Goal: Information Seeking & Learning: Learn about a topic

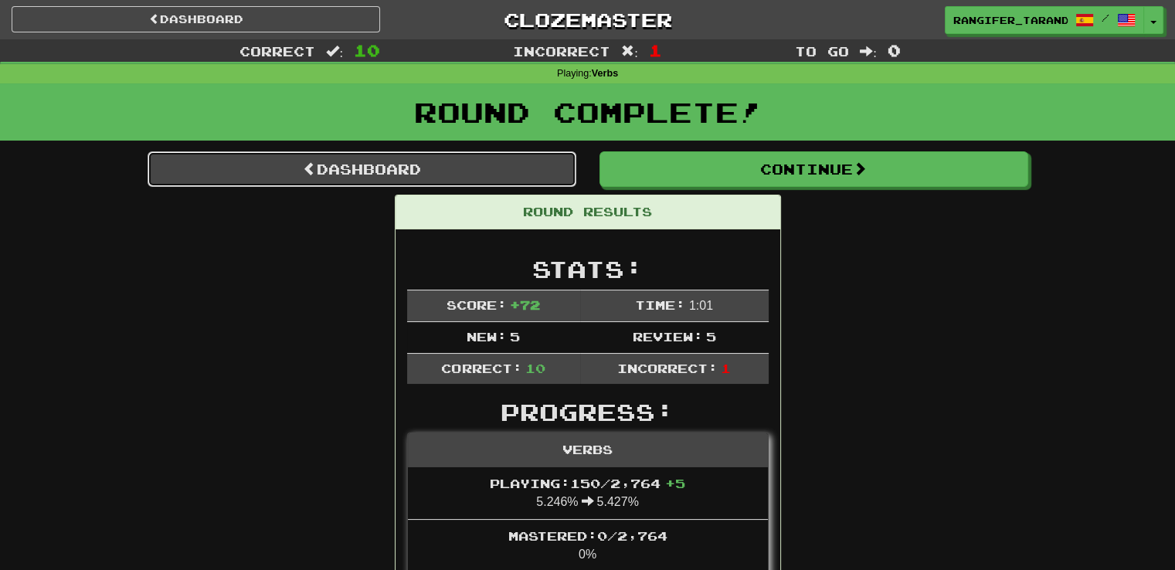
click at [351, 165] on link "Dashboard" at bounding box center [362, 169] width 429 height 36
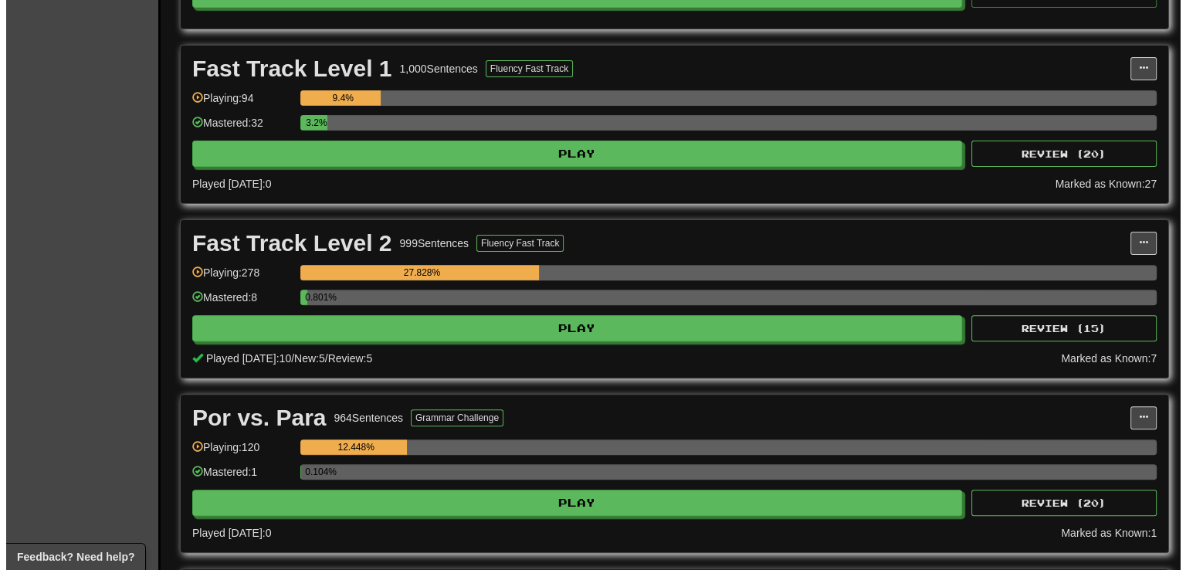
scroll to position [569, 0]
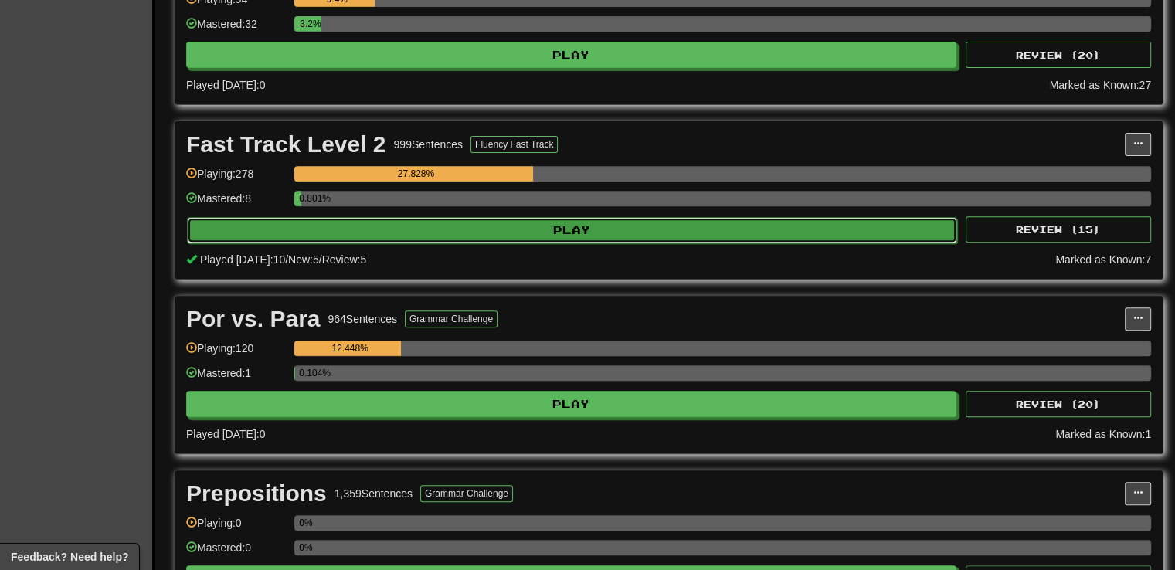
click at [678, 227] on button "Play" at bounding box center [572, 230] width 770 height 26
select select "**"
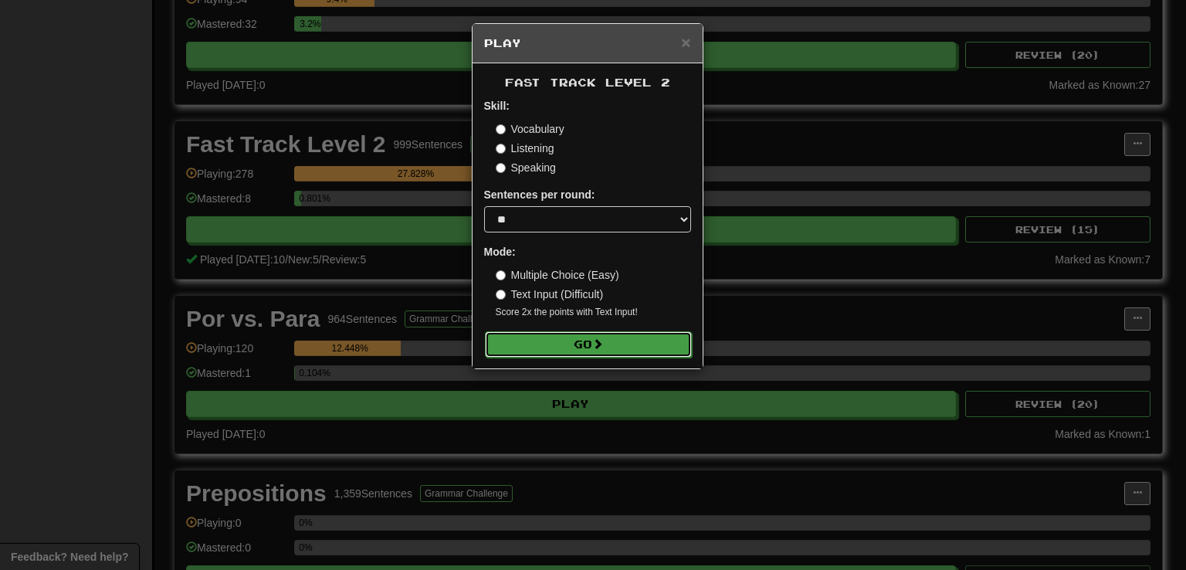
click at [660, 344] on button "Go" at bounding box center [588, 344] width 207 height 26
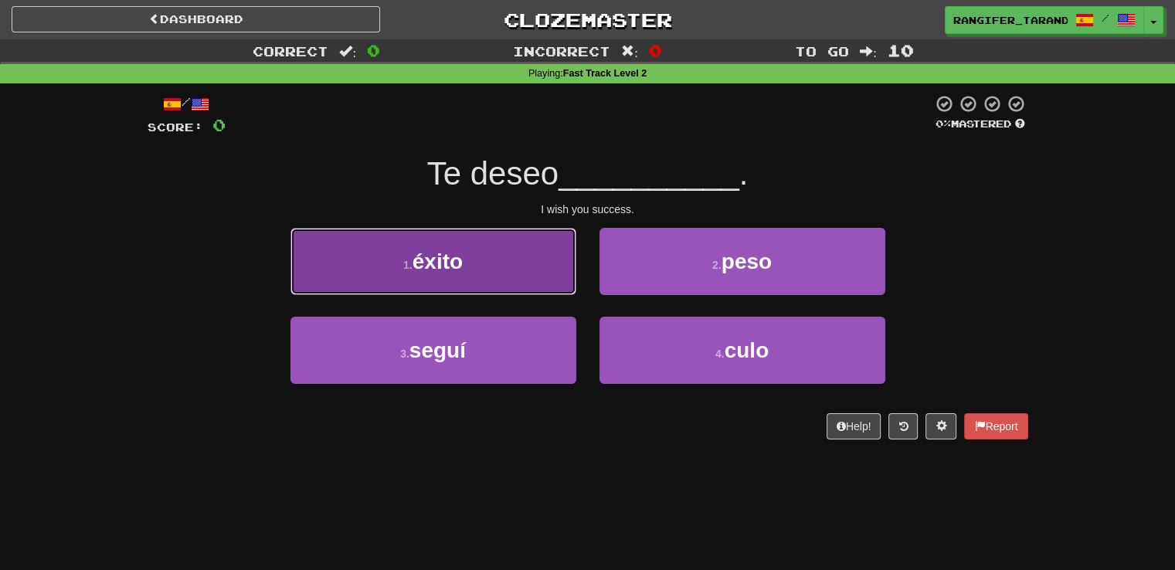
click at [509, 273] on button "1 . éxito" at bounding box center [433, 261] width 286 height 67
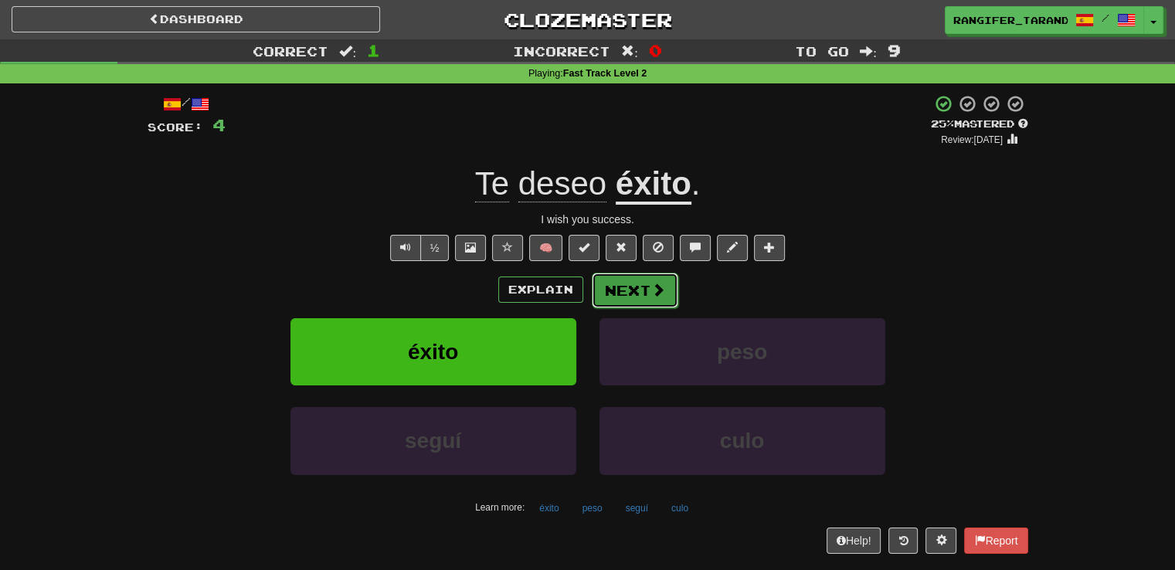
click at [625, 283] on button "Next" at bounding box center [635, 291] width 87 height 36
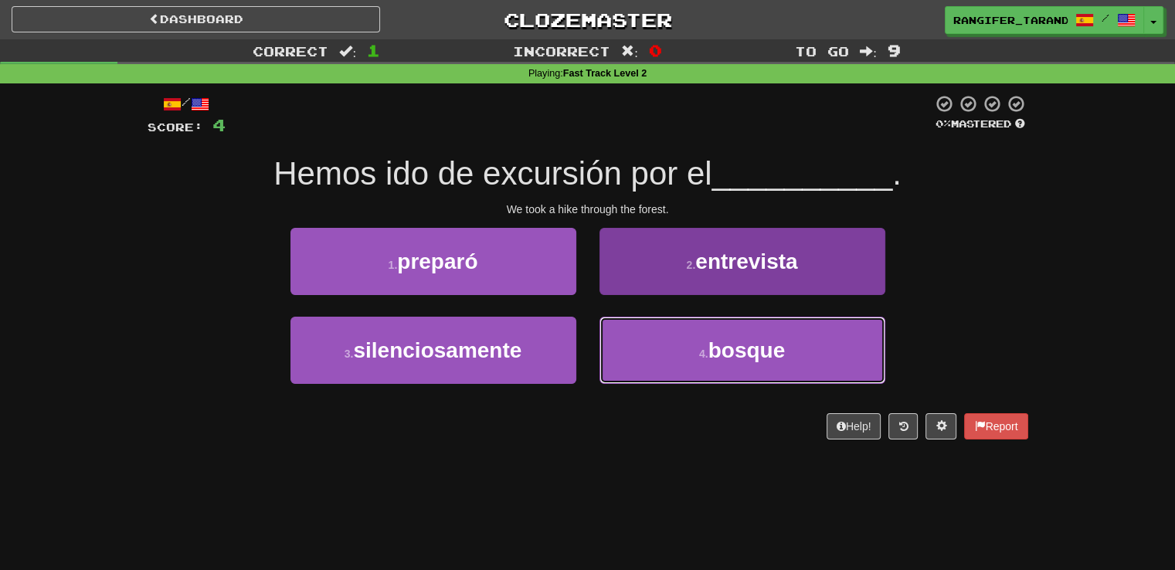
click at [633, 335] on button "4 . bosque" at bounding box center [742, 350] width 286 height 67
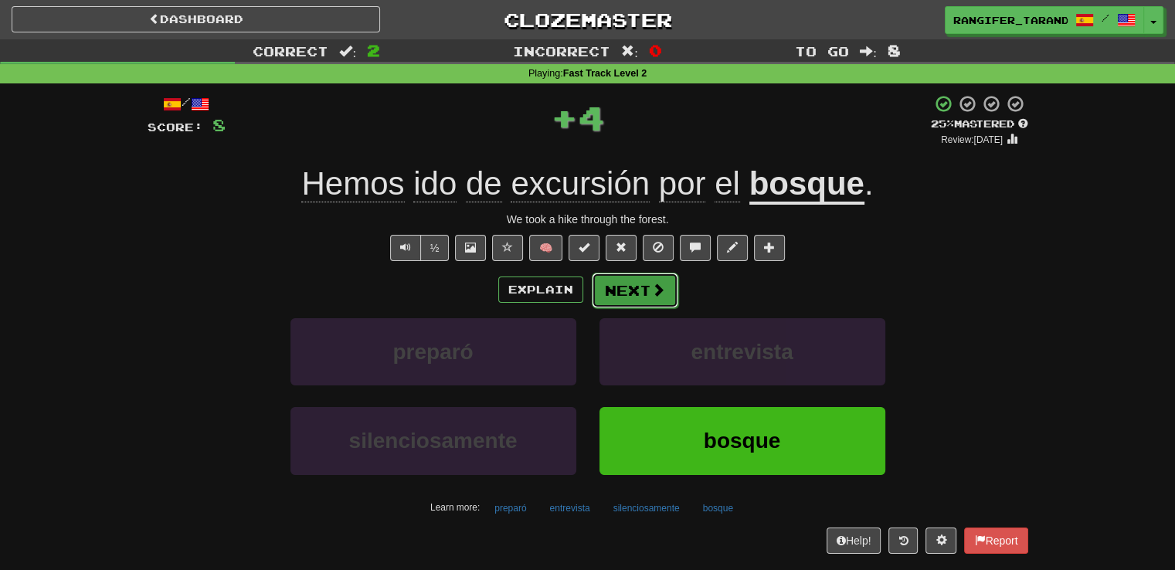
click at [617, 284] on button "Next" at bounding box center [635, 291] width 87 height 36
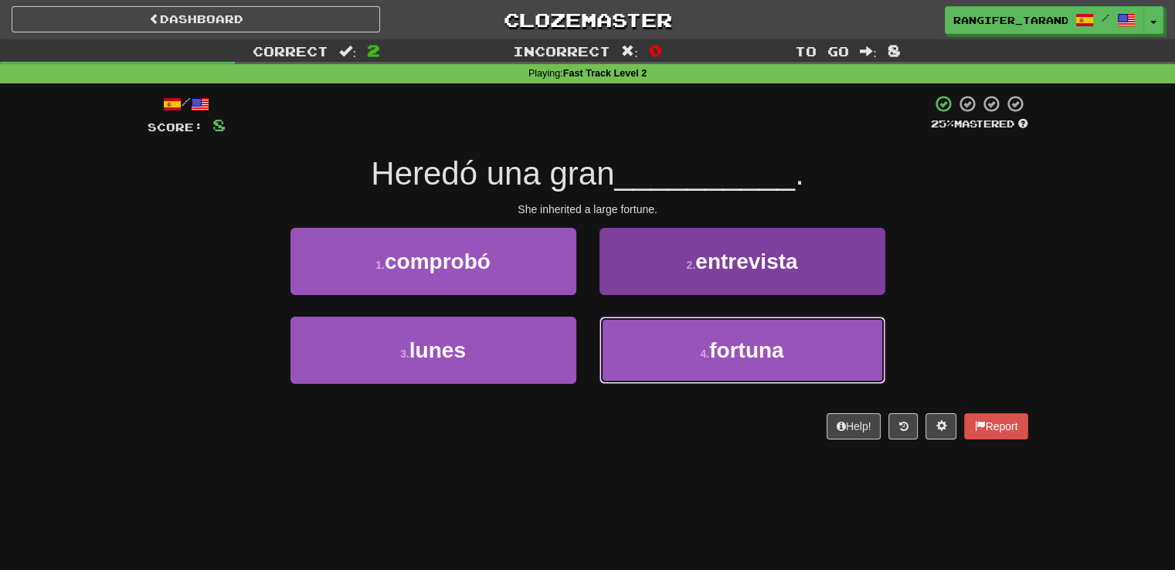
click at [630, 356] on button "4 . fortuna" at bounding box center [742, 350] width 286 height 67
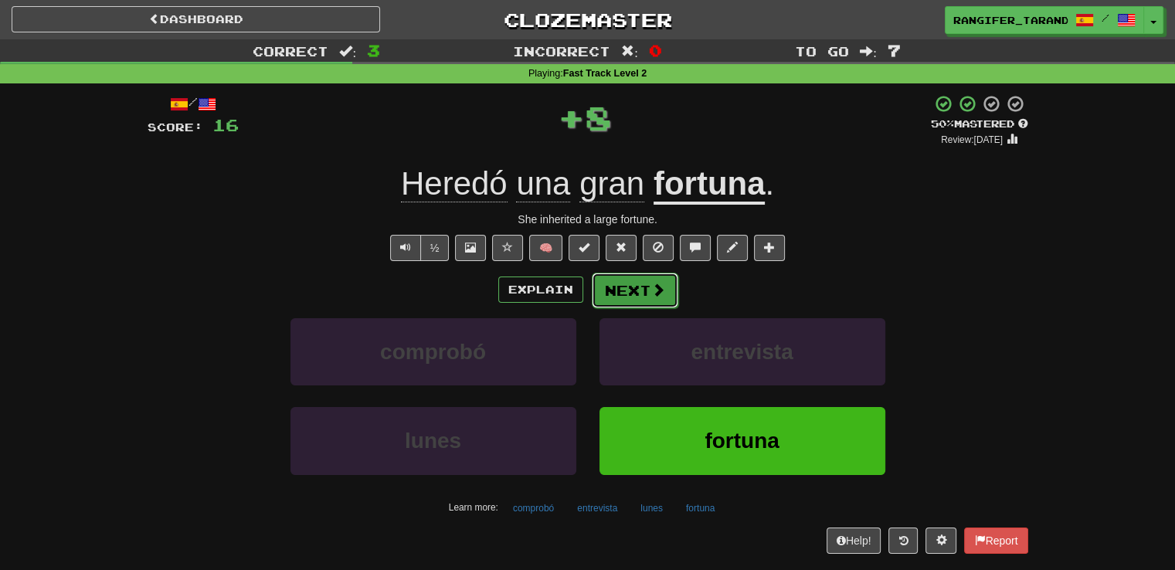
click at [621, 295] on button "Next" at bounding box center [635, 291] width 87 height 36
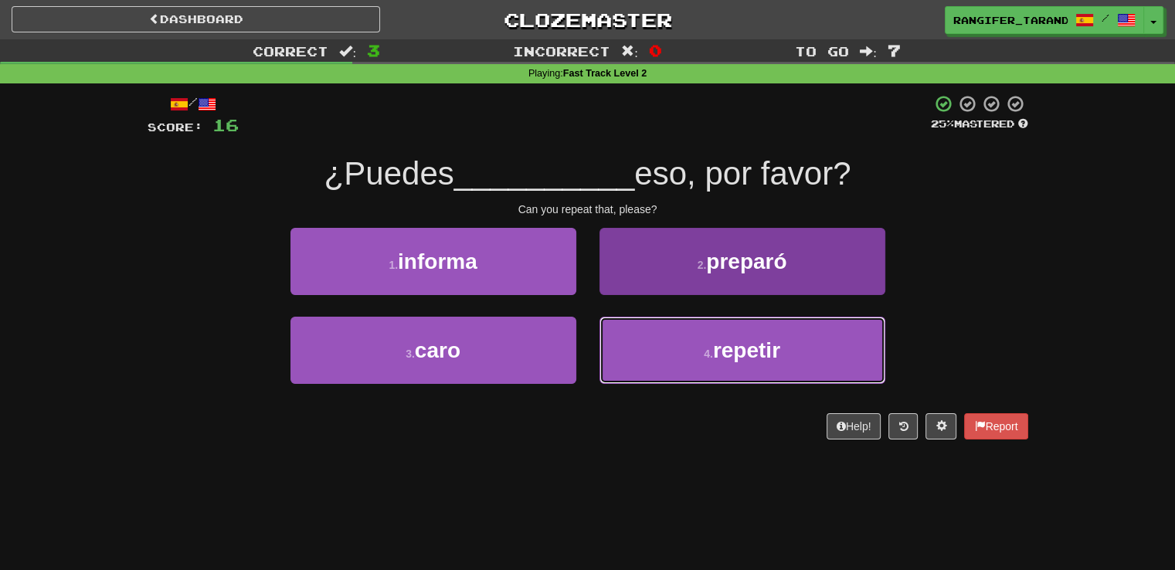
click at [633, 348] on button "4 . repetir" at bounding box center [742, 350] width 286 height 67
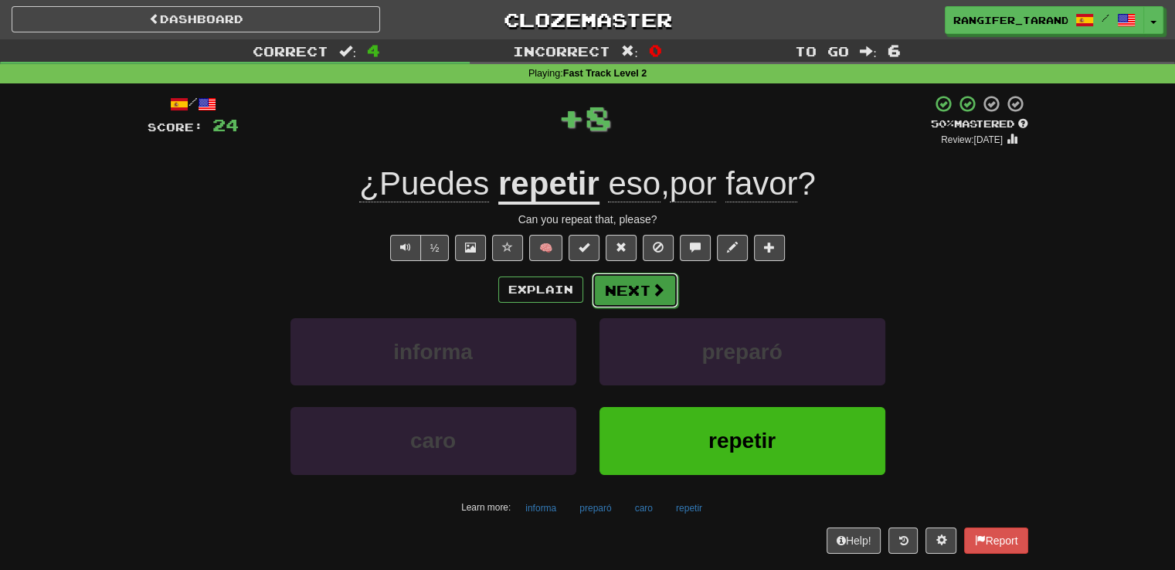
click at [640, 299] on button "Next" at bounding box center [635, 291] width 87 height 36
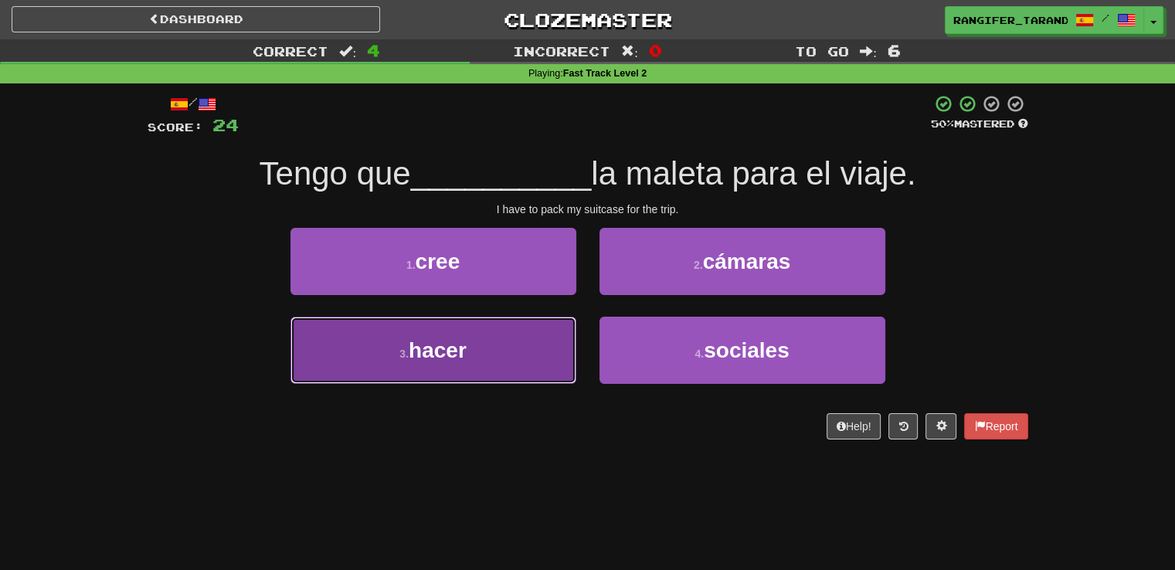
click at [510, 359] on button "3 . hacer" at bounding box center [433, 350] width 286 height 67
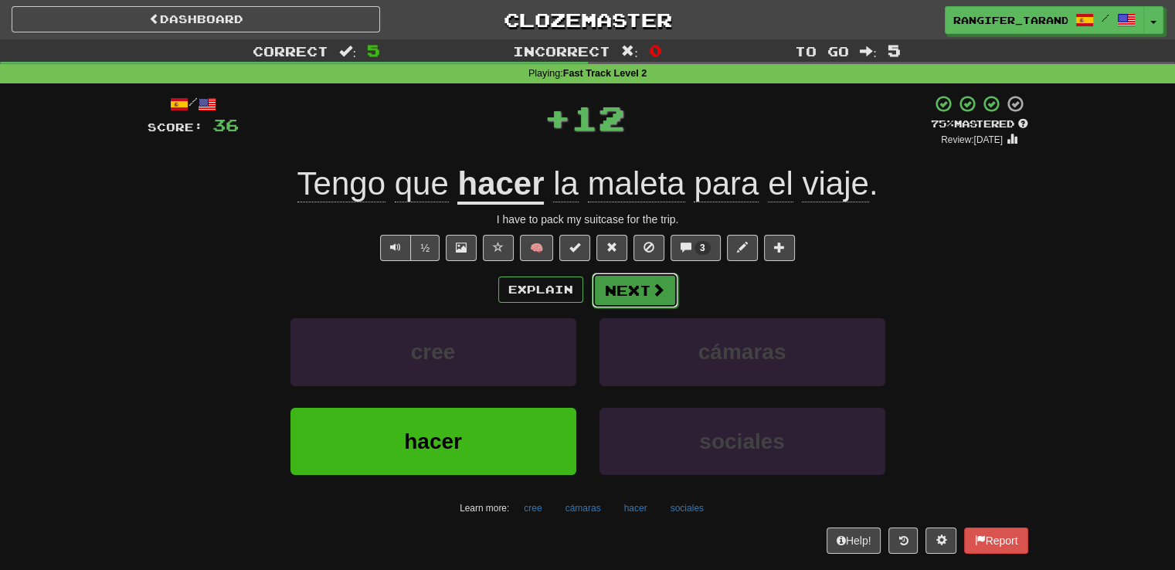
click at [624, 288] on button "Next" at bounding box center [635, 291] width 87 height 36
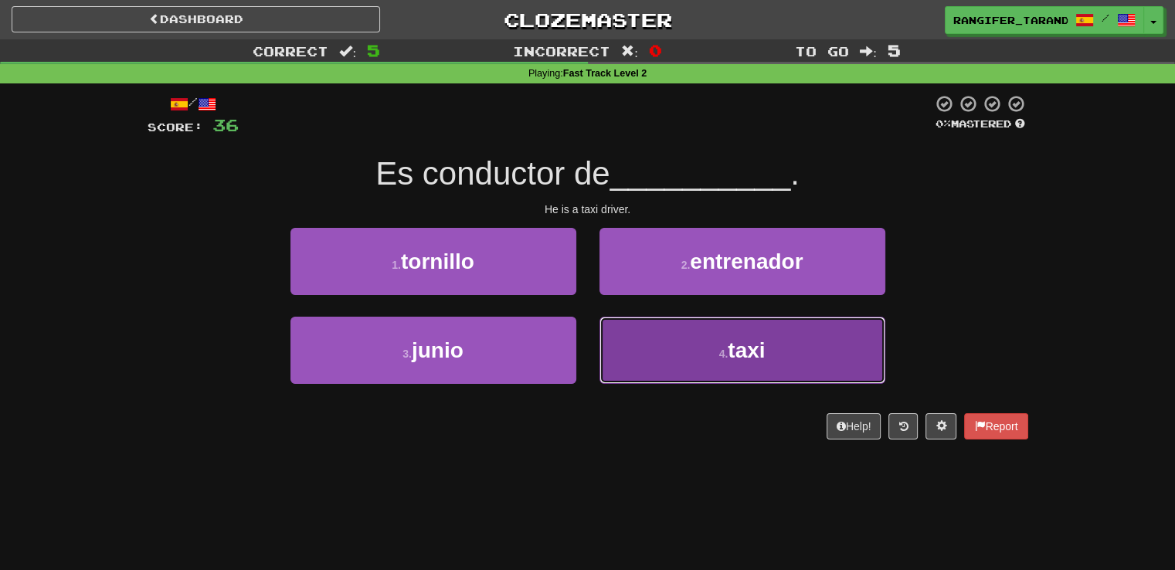
click at [633, 328] on button "4 . taxi" at bounding box center [742, 350] width 286 height 67
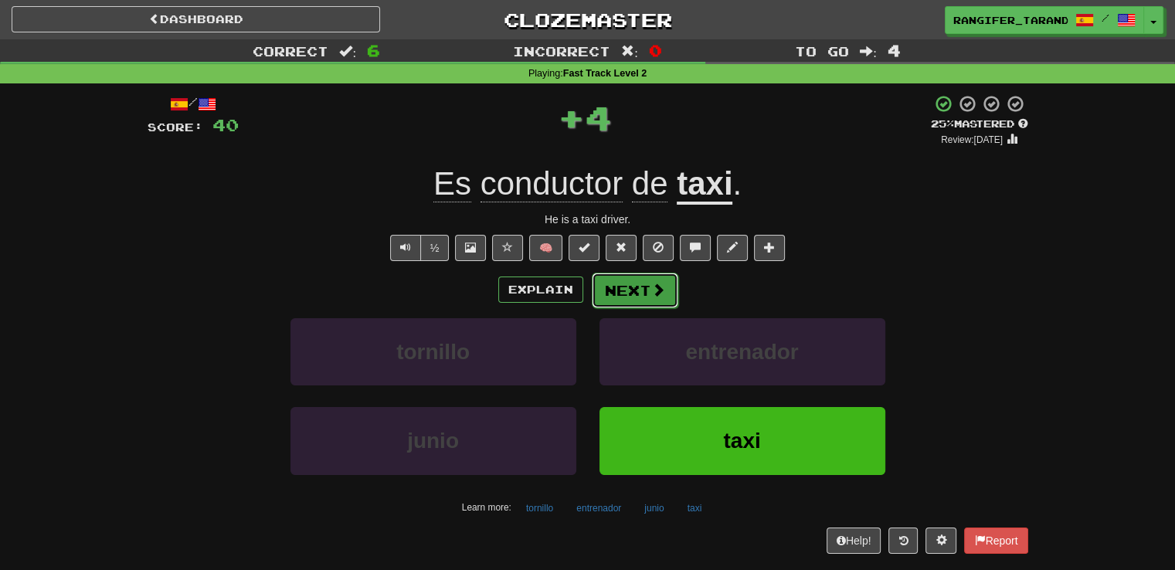
click at [623, 278] on button "Next" at bounding box center [635, 291] width 87 height 36
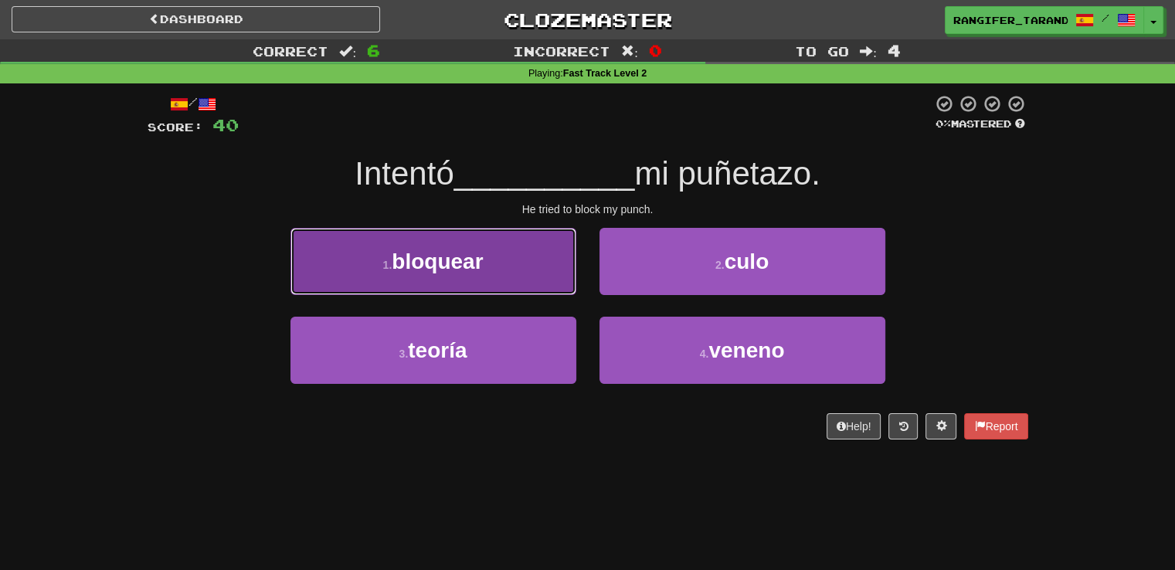
click at [546, 267] on button "1 . bloquear" at bounding box center [433, 261] width 286 height 67
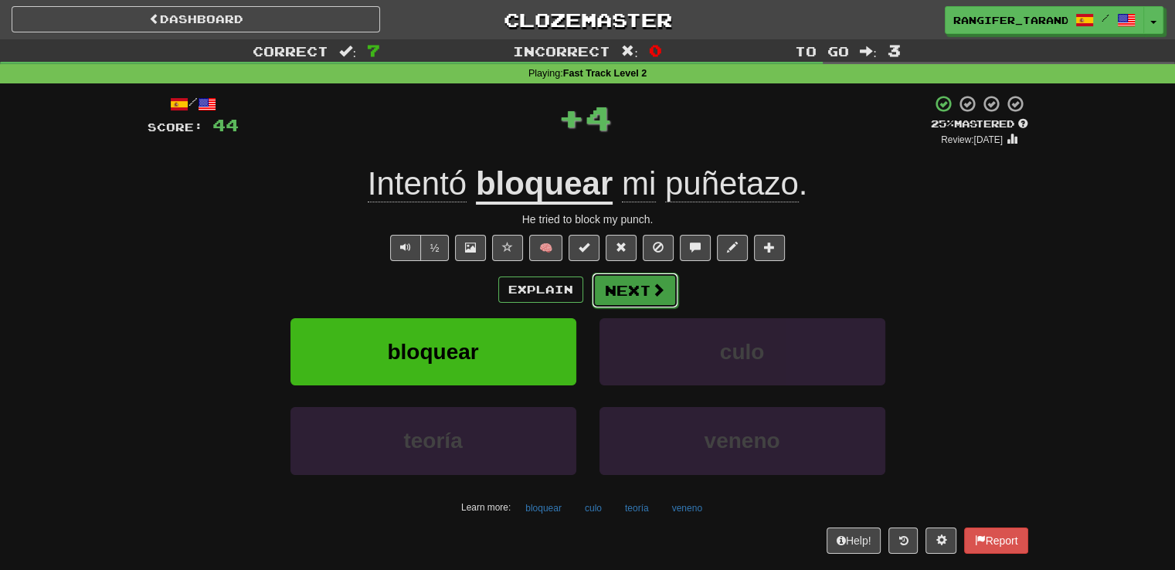
click at [640, 301] on button "Next" at bounding box center [635, 291] width 87 height 36
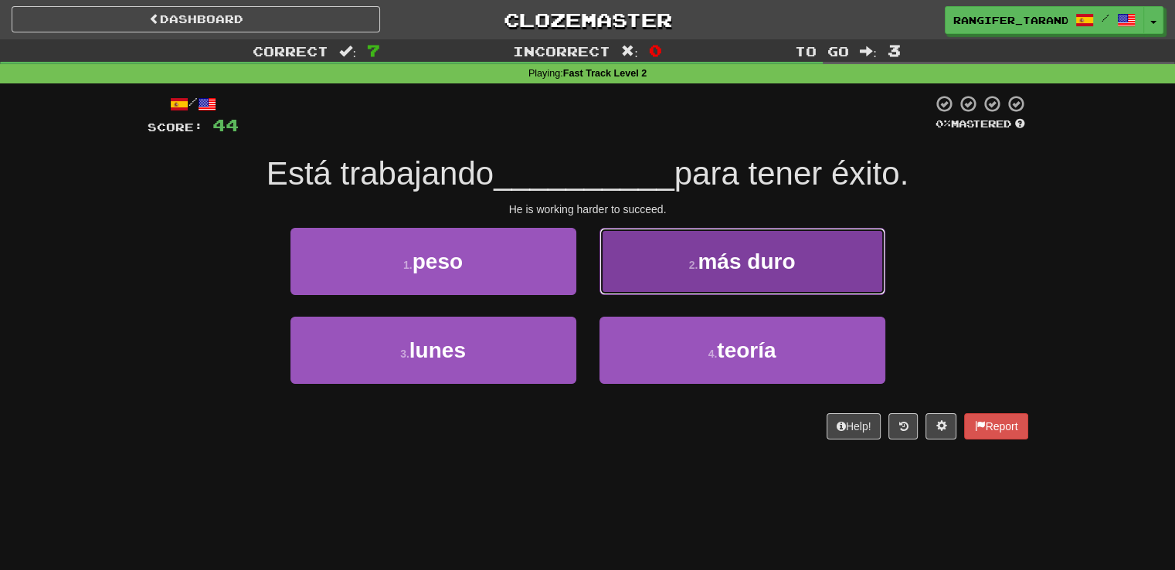
click at [640, 286] on button "2 . más duro" at bounding box center [742, 261] width 286 height 67
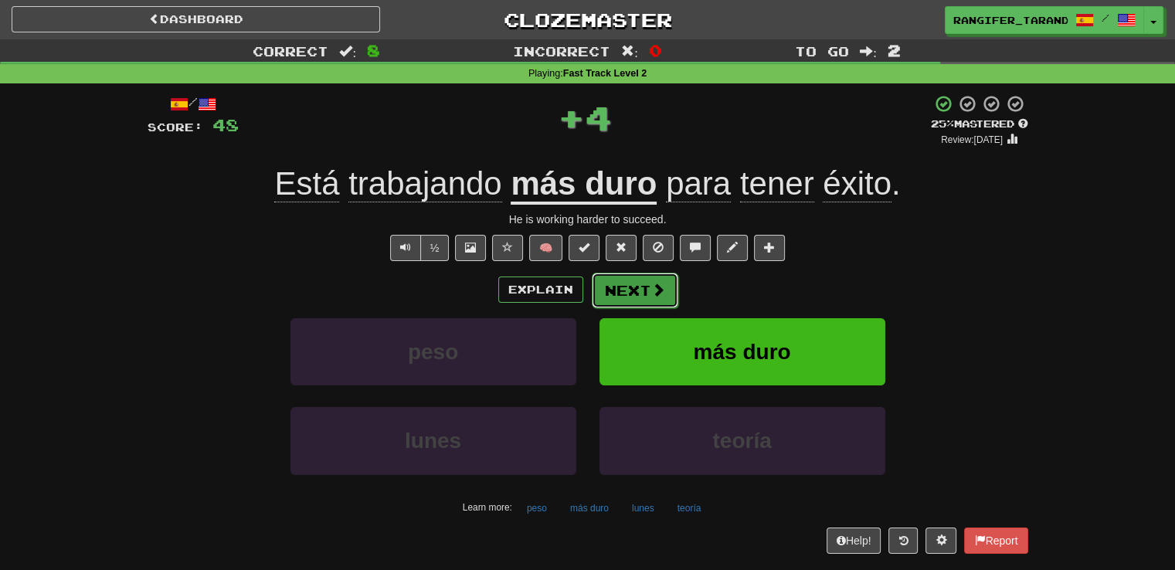
click at [640, 294] on button "Next" at bounding box center [635, 291] width 87 height 36
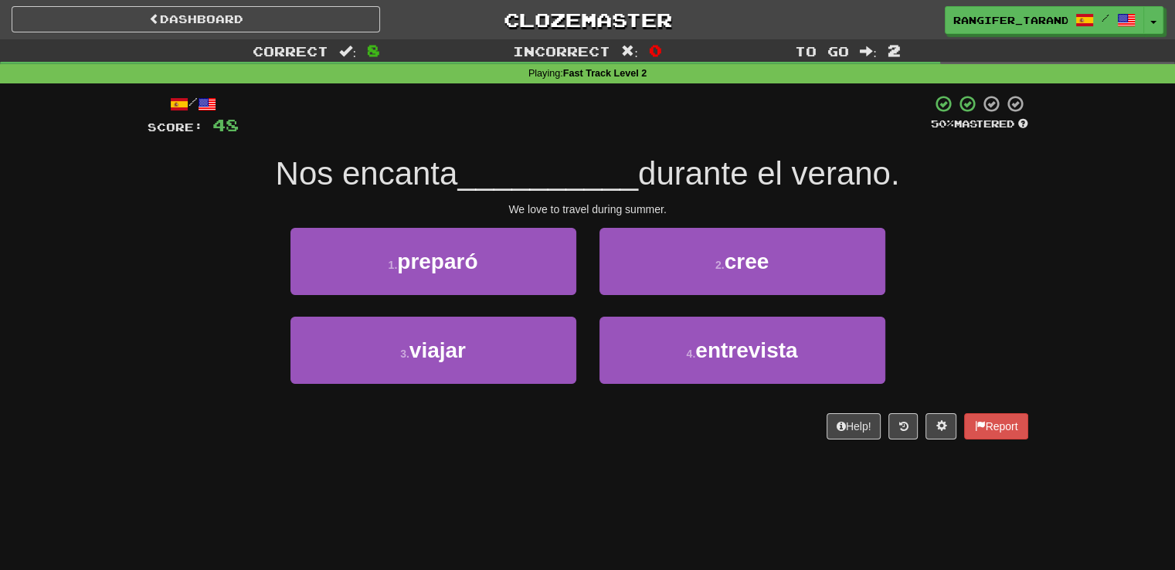
click at [575, 346] on div "3 . viajar" at bounding box center [433, 361] width 309 height 89
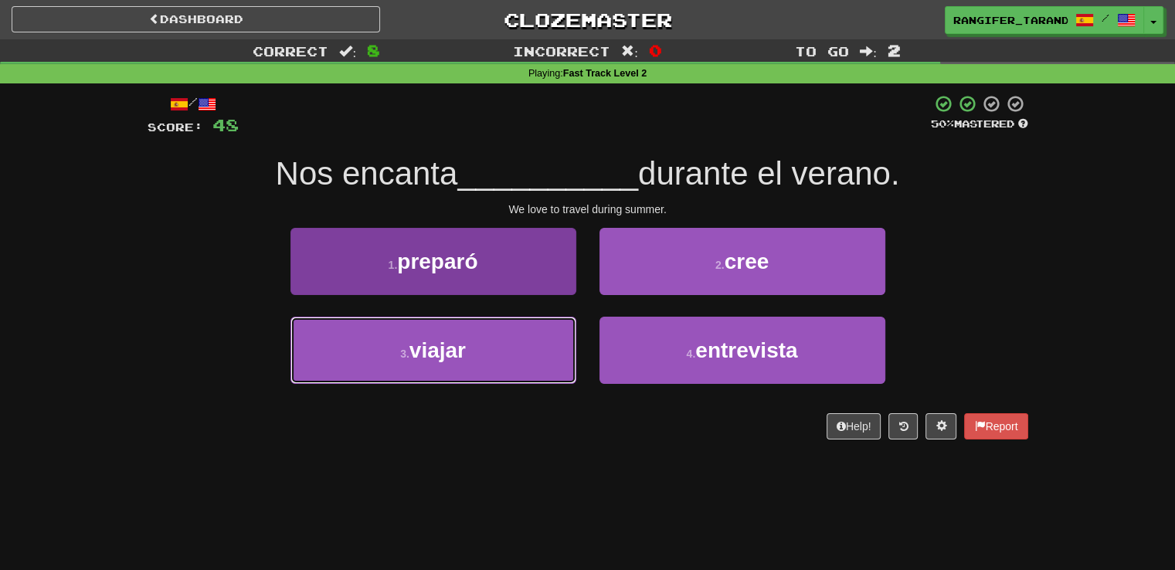
click at [550, 348] on button "3 . viajar" at bounding box center [433, 350] width 286 height 67
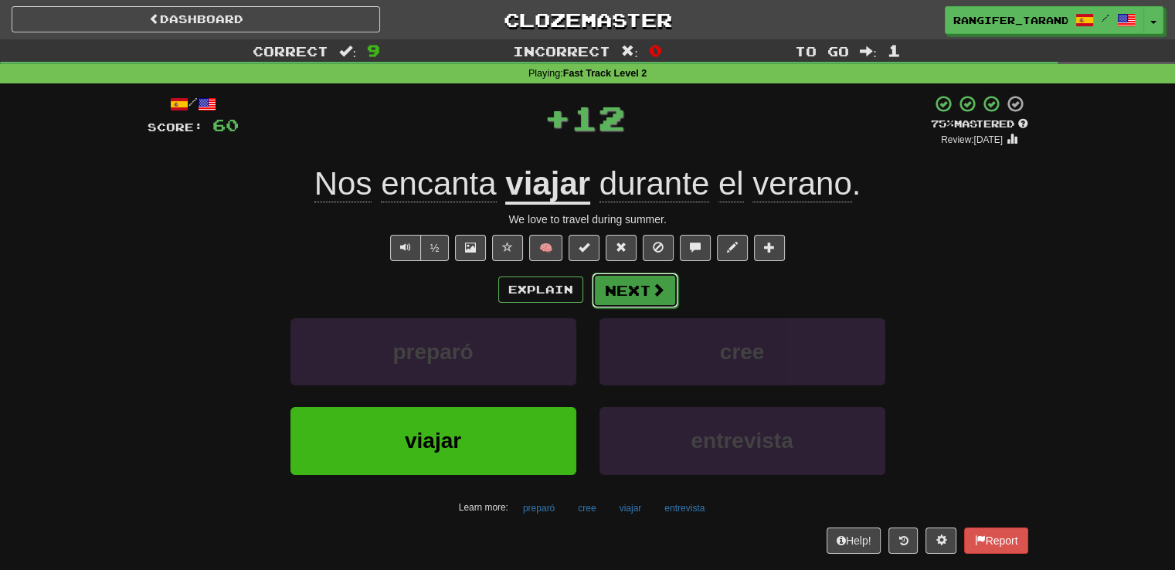
click at [629, 291] on button "Next" at bounding box center [635, 291] width 87 height 36
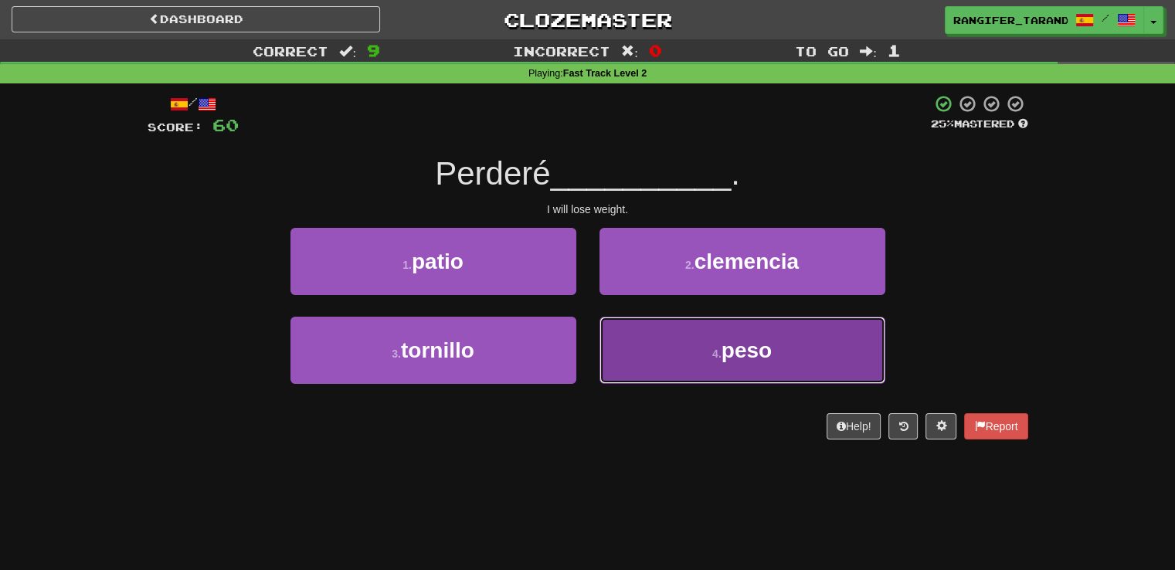
click at [627, 347] on button "4 . peso" at bounding box center [742, 350] width 286 height 67
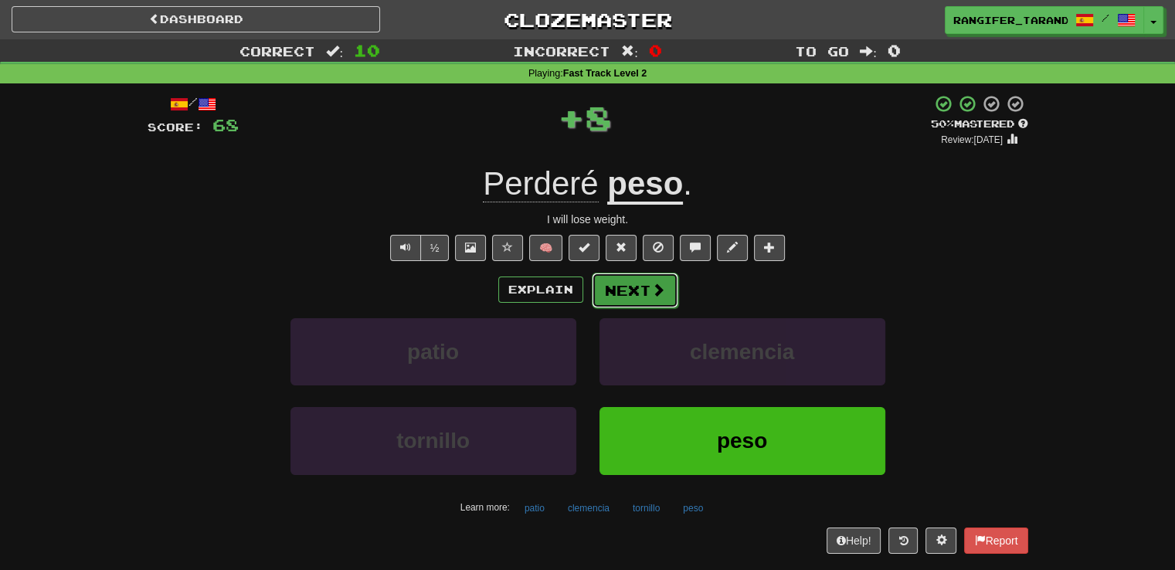
click at [627, 284] on button "Next" at bounding box center [635, 291] width 87 height 36
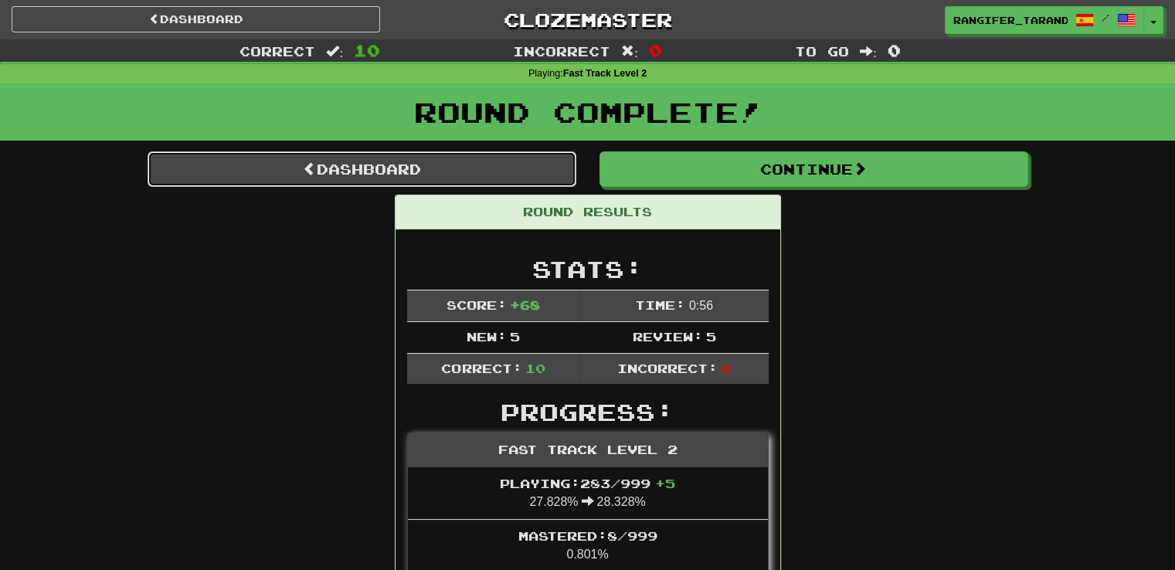
click at [503, 170] on link "Dashboard" at bounding box center [362, 169] width 429 height 36
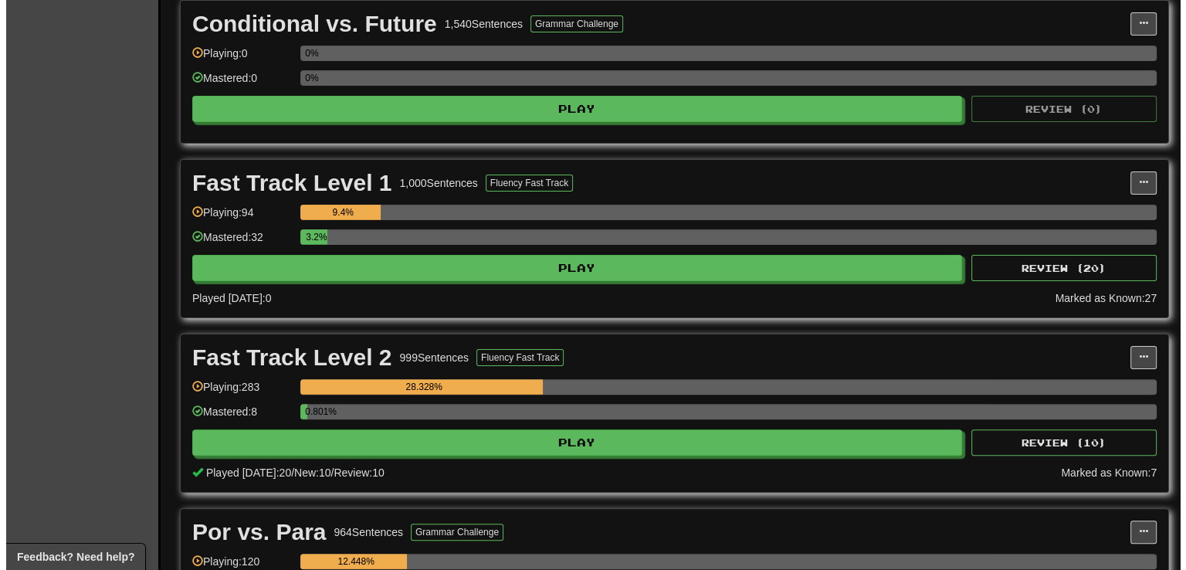
scroll to position [365, 0]
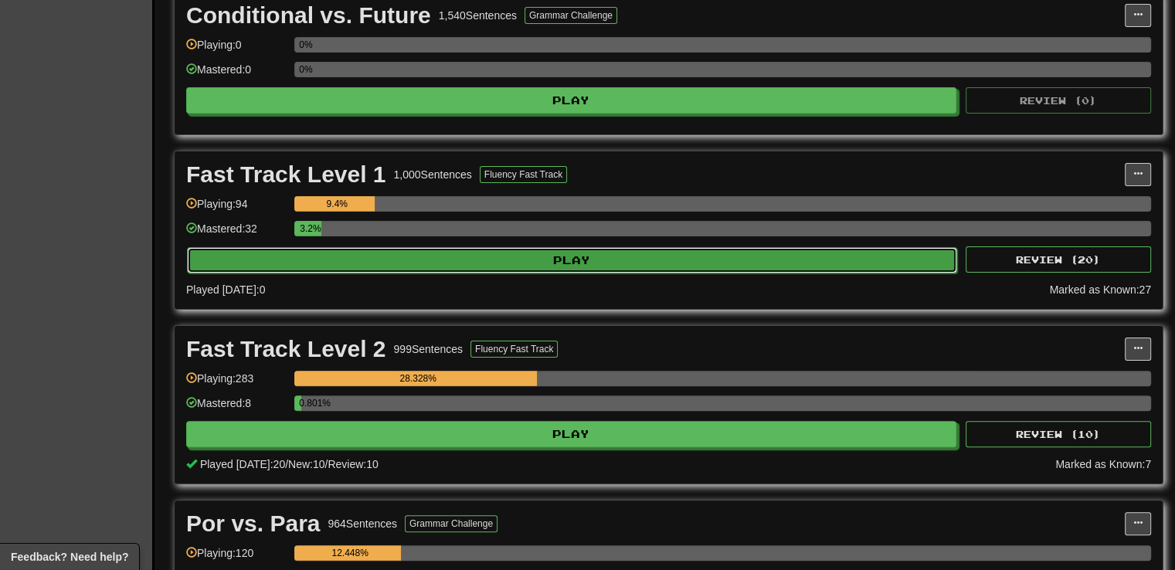
click at [652, 254] on button "Play" at bounding box center [572, 260] width 770 height 26
select select "**"
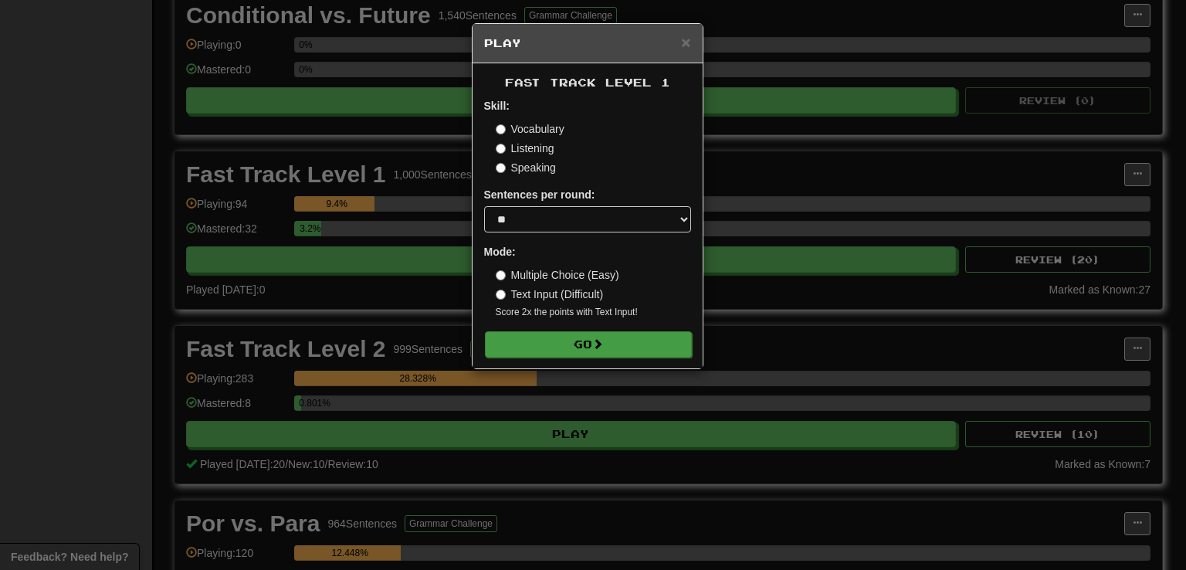
click at [617, 331] on form "Skill: Vocabulary Listening Speaking Sentences per round: * ** ** ** ** ** *** …" at bounding box center [587, 227] width 207 height 259
click at [615, 341] on button "Go" at bounding box center [588, 344] width 207 height 26
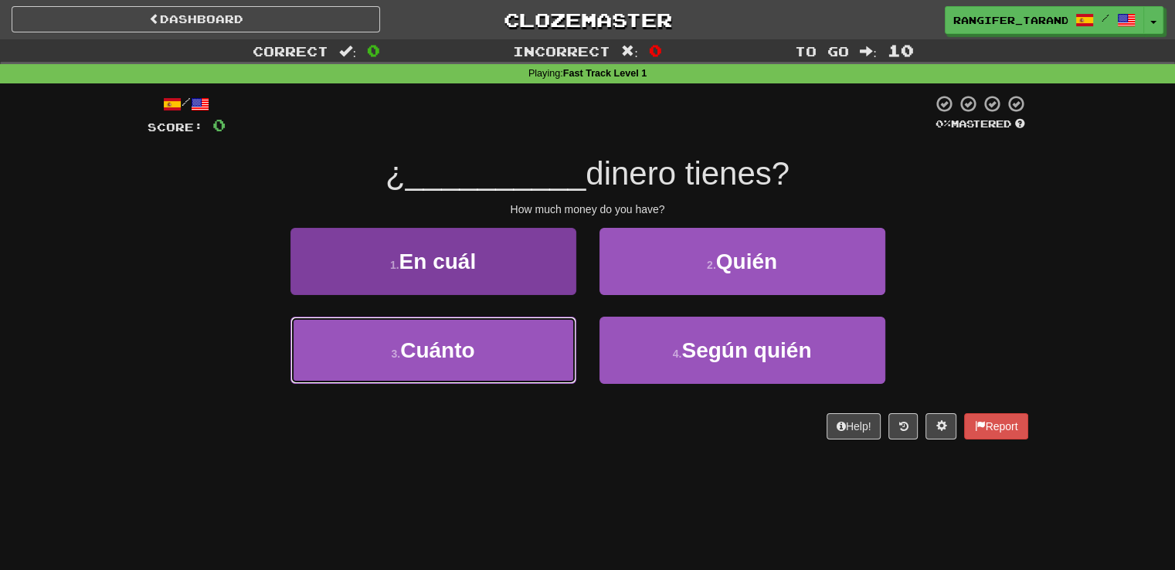
click at [519, 357] on button "3 . Cuánto" at bounding box center [433, 350] width 286 height 67
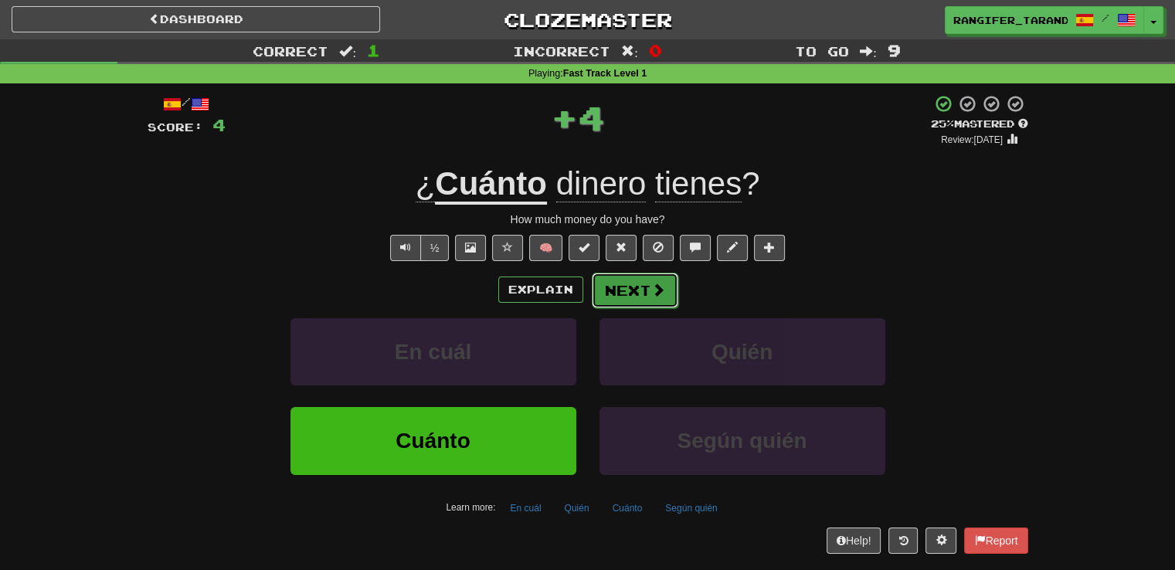
click at [635, 287] on button "Next" at bounding box center [635, 291] width 87 height 36
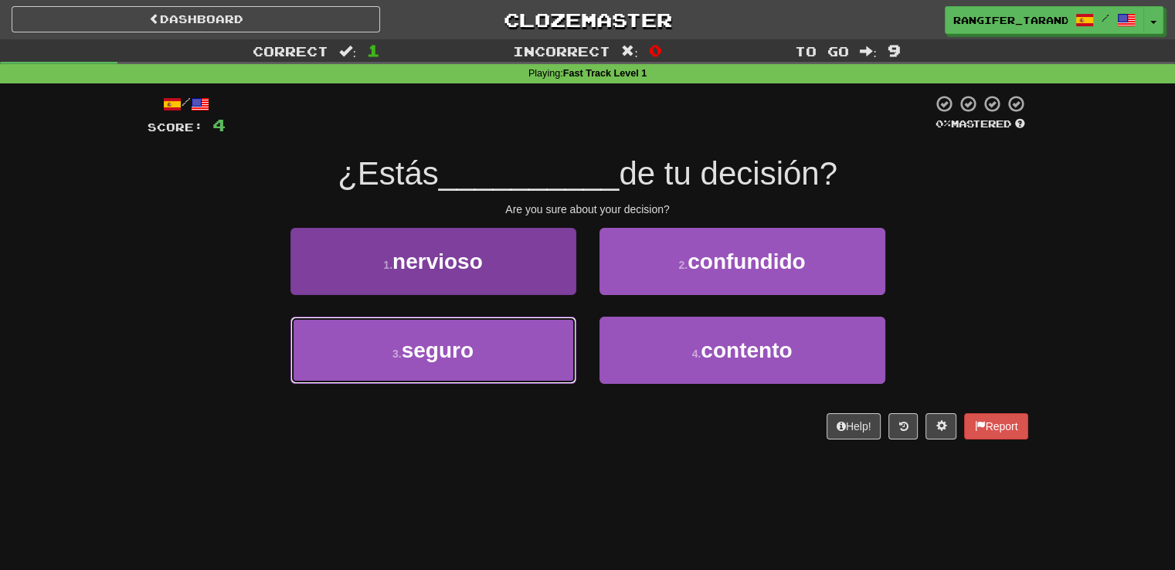
click at [561, 325] on button "3 . seguro" at bounding box center [433, 350] width 286 height 67
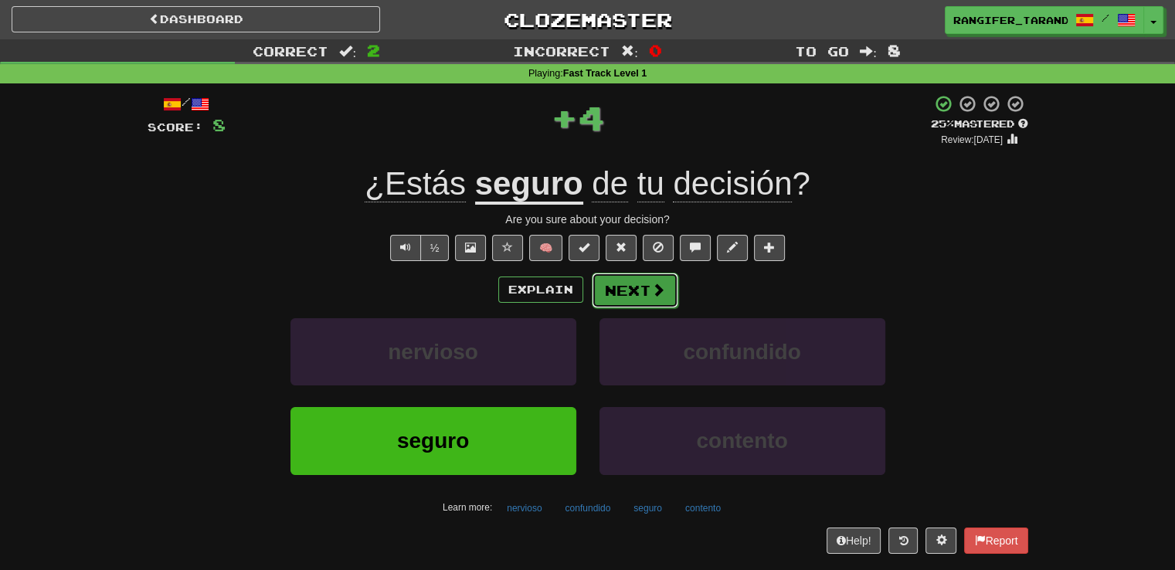
click at [651, 283] on span at bounding box center [658, 290] width 14 height 14
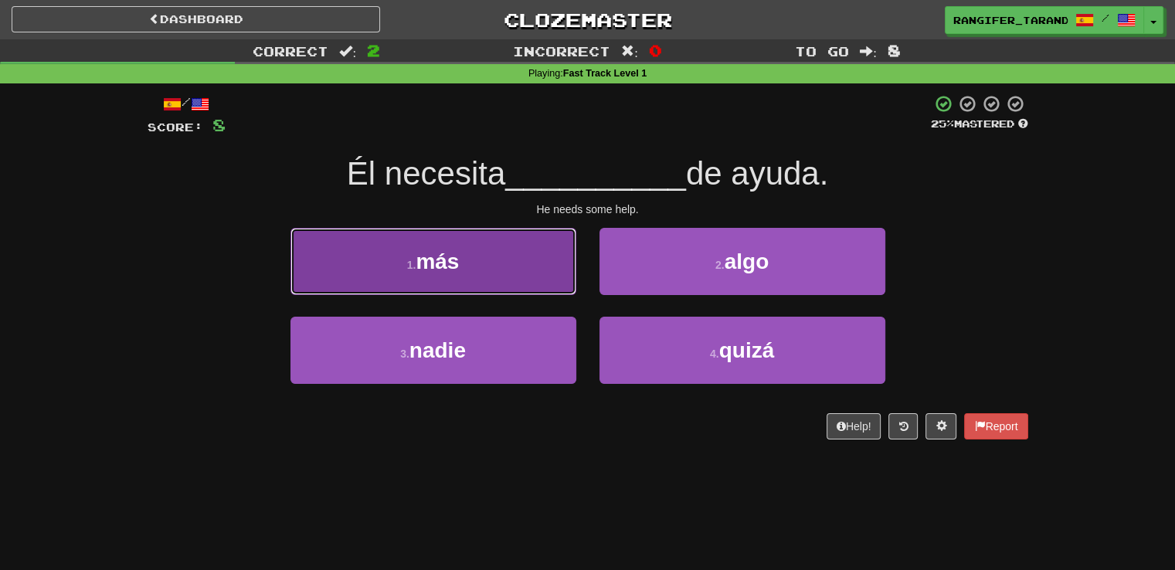
click at [551, 288] on button "1 . más" at bounding box center [433, 261] width 286 height 67
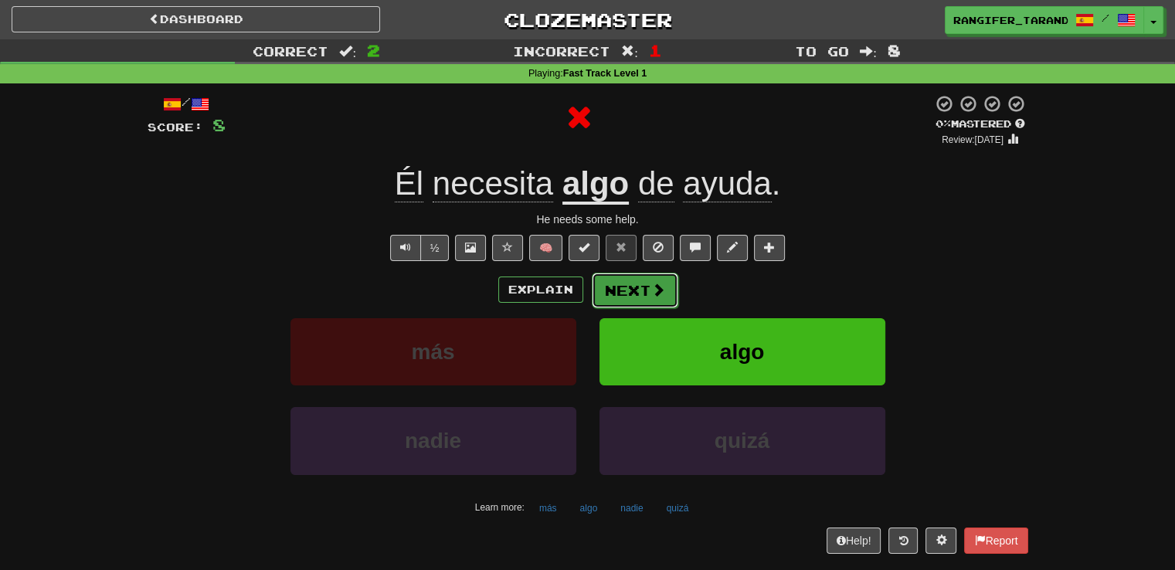
click at [651, 294] on span at bounding box center [658, 290] width 14 height 14
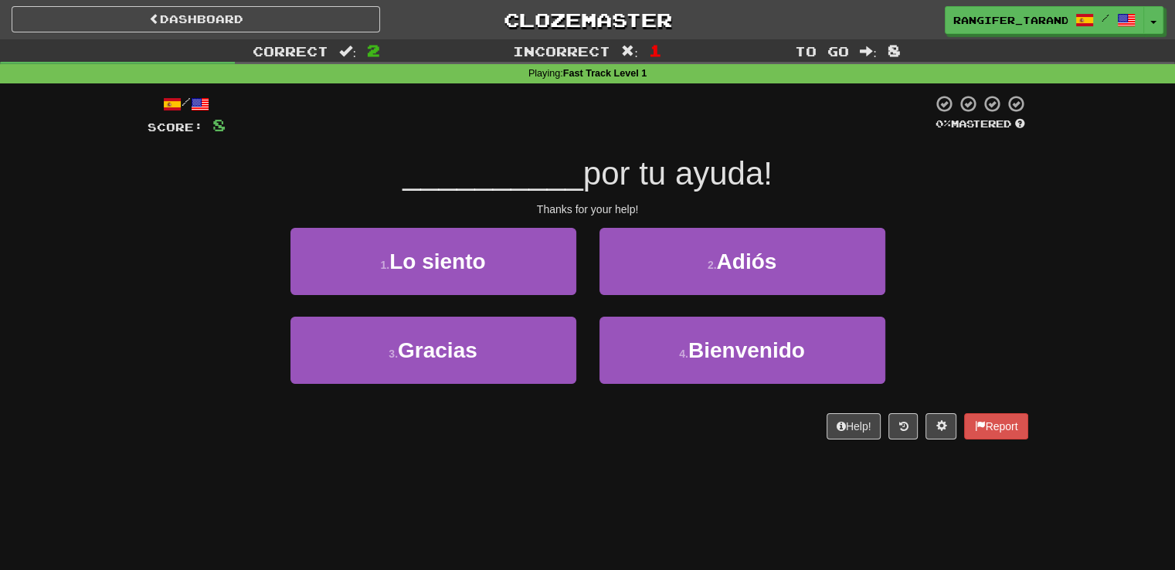
click at [592, 337] on div "4 . Bienvenido" at bounding box center [742, 361] width 309 height 89
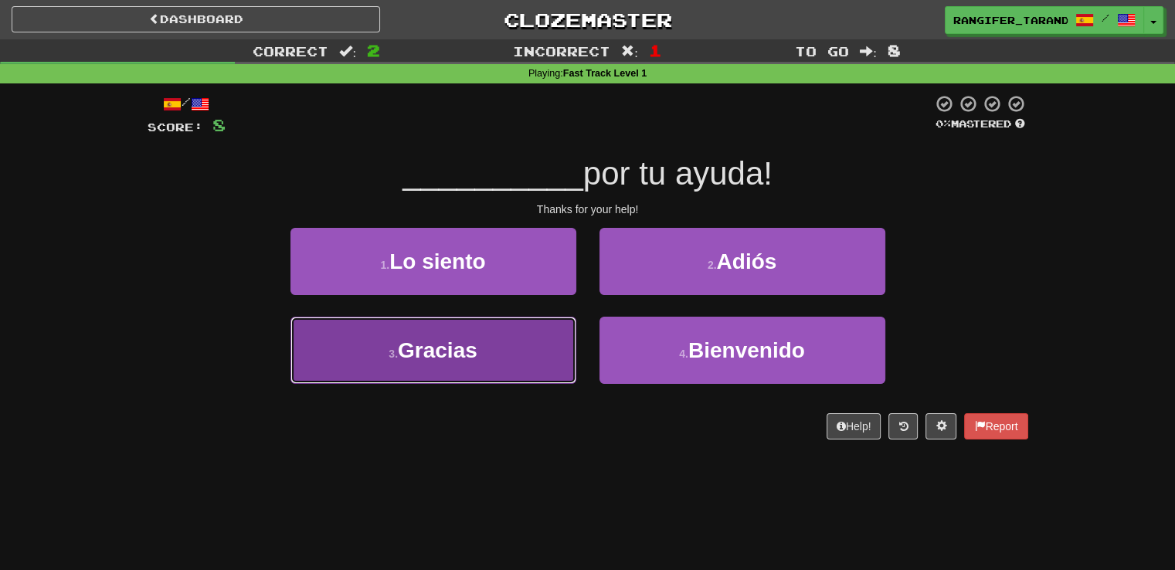
click at [540, 341] on button "3 . Gracias" at bounding box center [433, 350] width 286 height 67
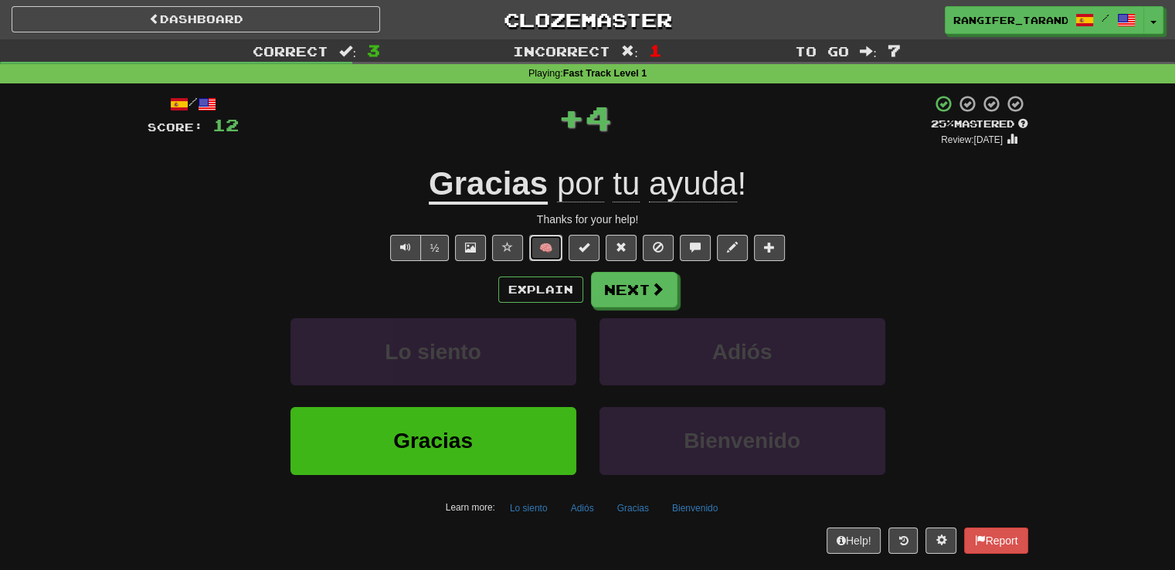
click at [549, 249] on button "🧠" at bounding box center [545, 248] width 33 height 26
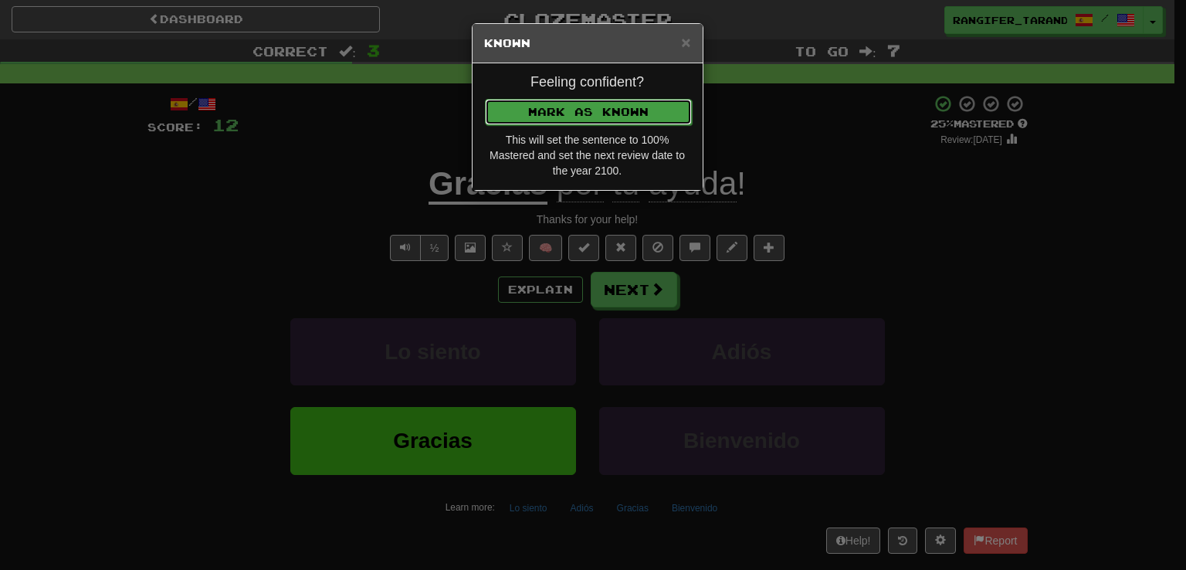
click at [568, 117] on button "Mark as Known" at bounding box center [588, 112] width 207 height 26
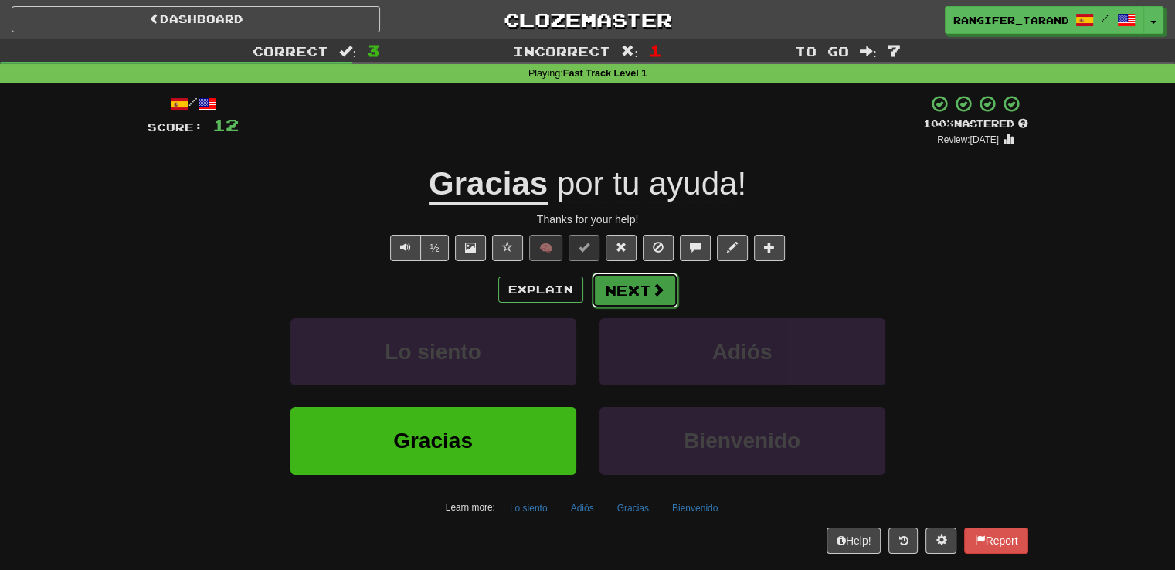
click at [612, 283] on button "Next" at bounding box center [635, 291] width 87 height 36
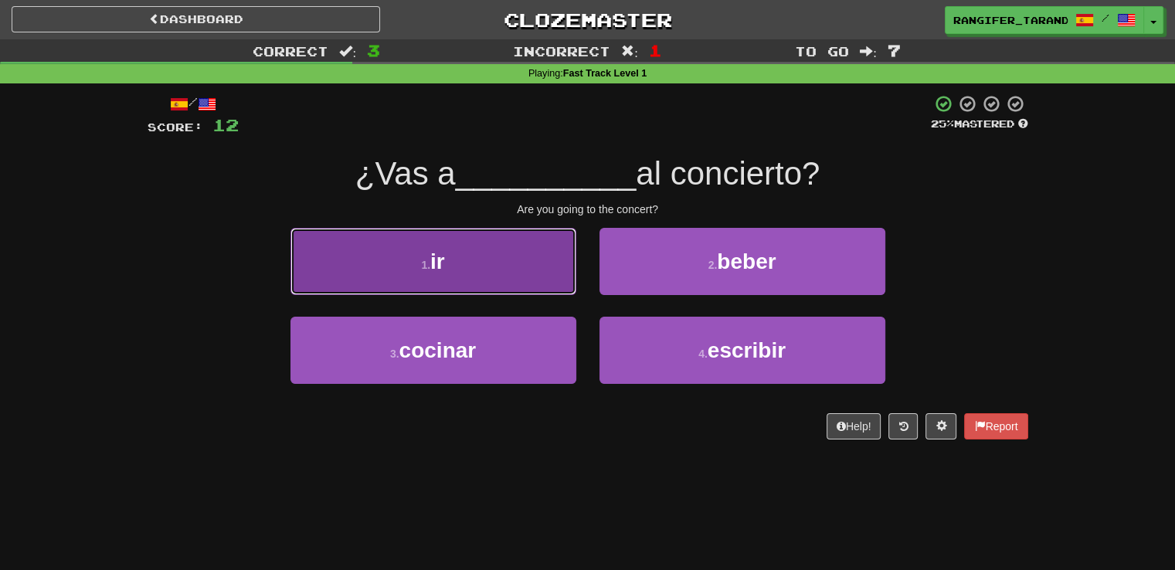
click at [519, 270] on button "1 . ir" at bounding box center [433, 261] width 286 height 67
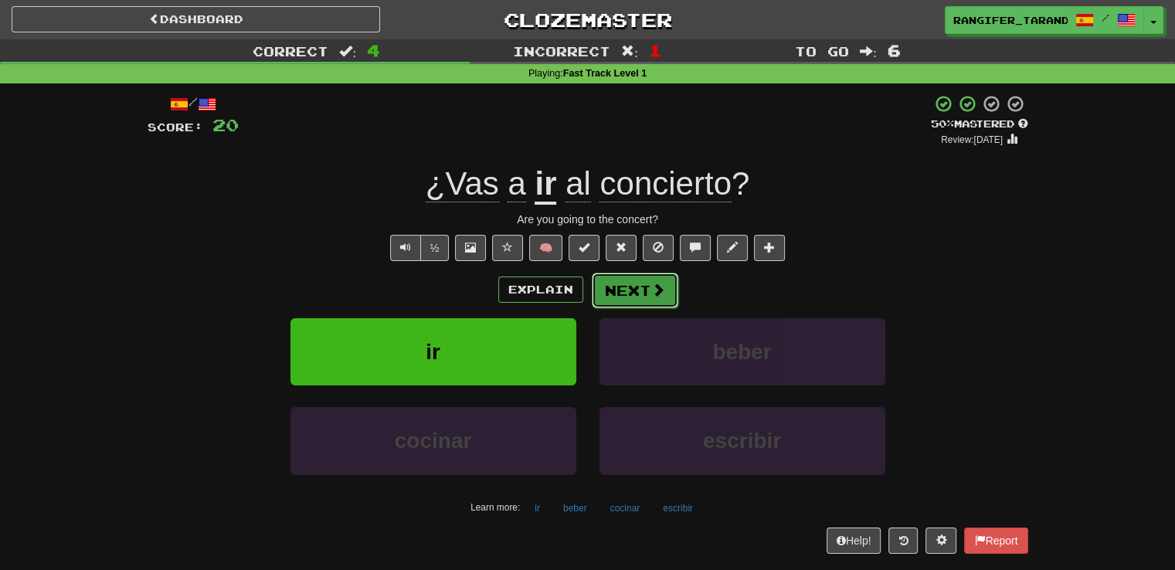
click at [651, 277] on button "Next" at bounding box center [635, 291] width 87 height 36
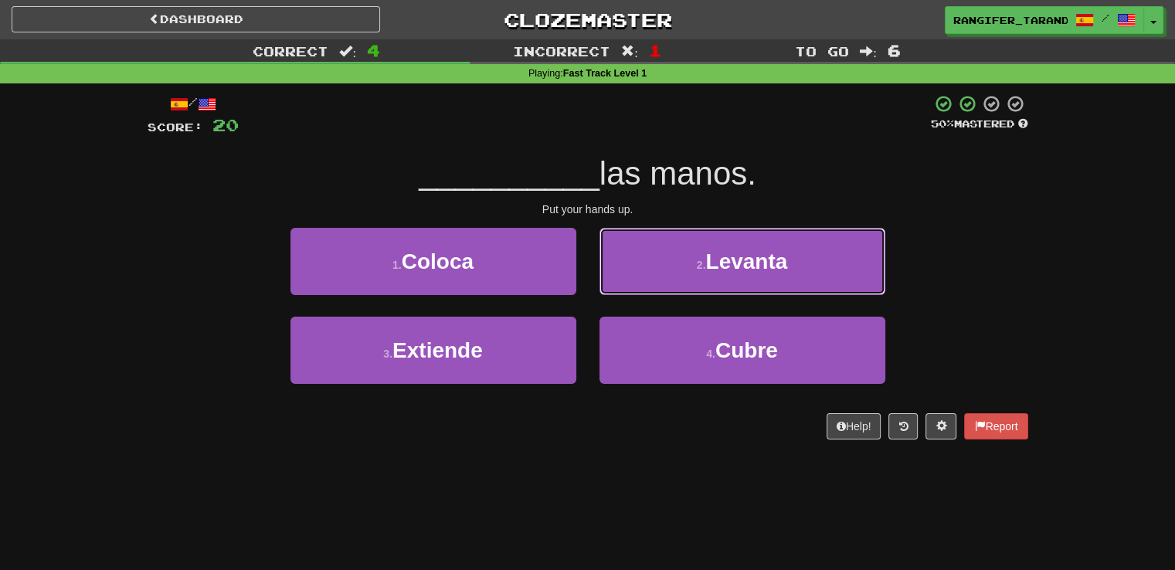
click at [651, 278] on button "2 . Levanta" at bounding box center [742, 261] width 286 height 67
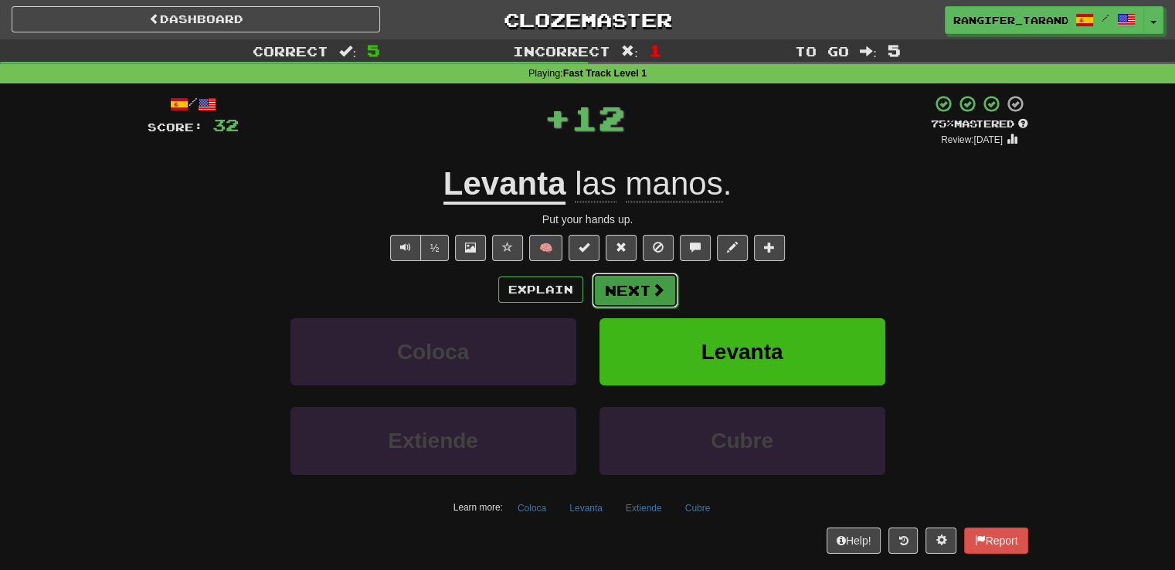
click at [651, 292] on span at bounding box center [658, 290] width 14 height 14
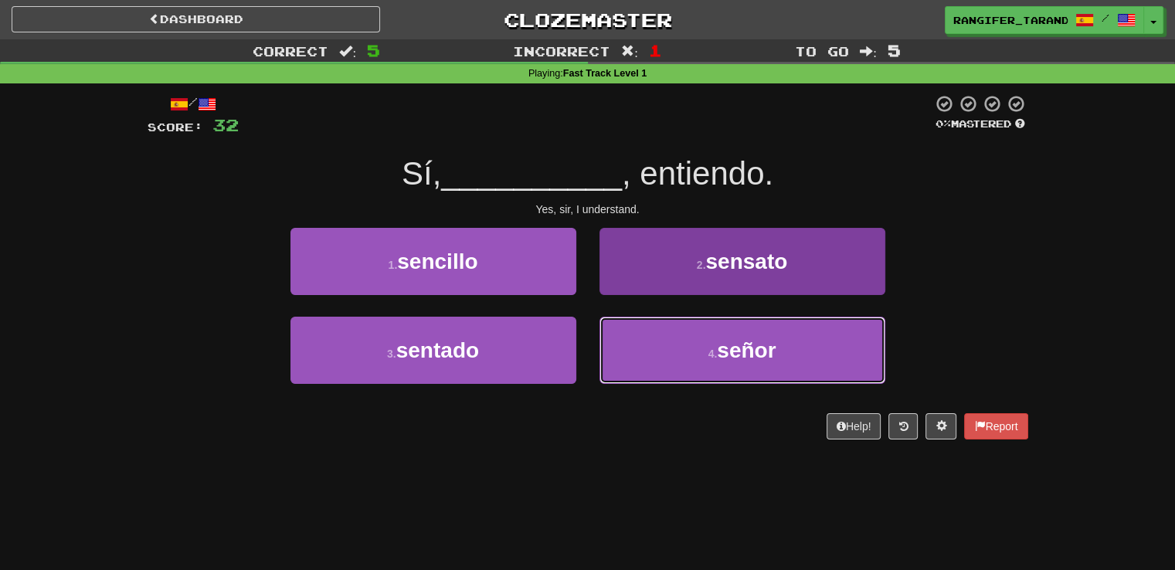
click at [658, 339] on button "4 . señor" at bounding box center [742, 350] width 286 height 67
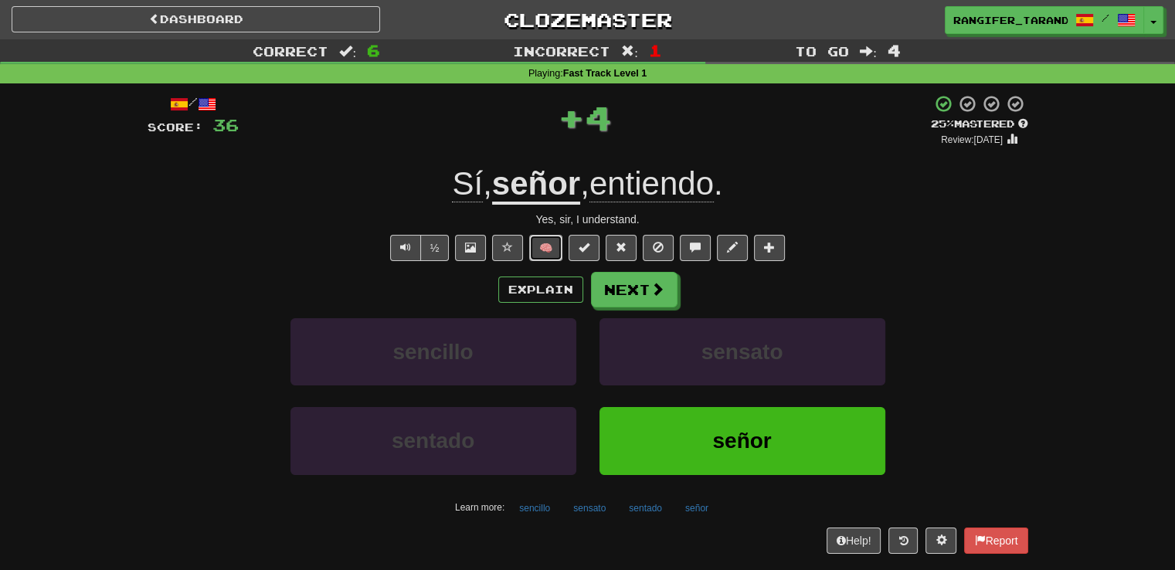
click at [549, 239] on button "🧠" at bounding box center [545, 248] width 33 height 26
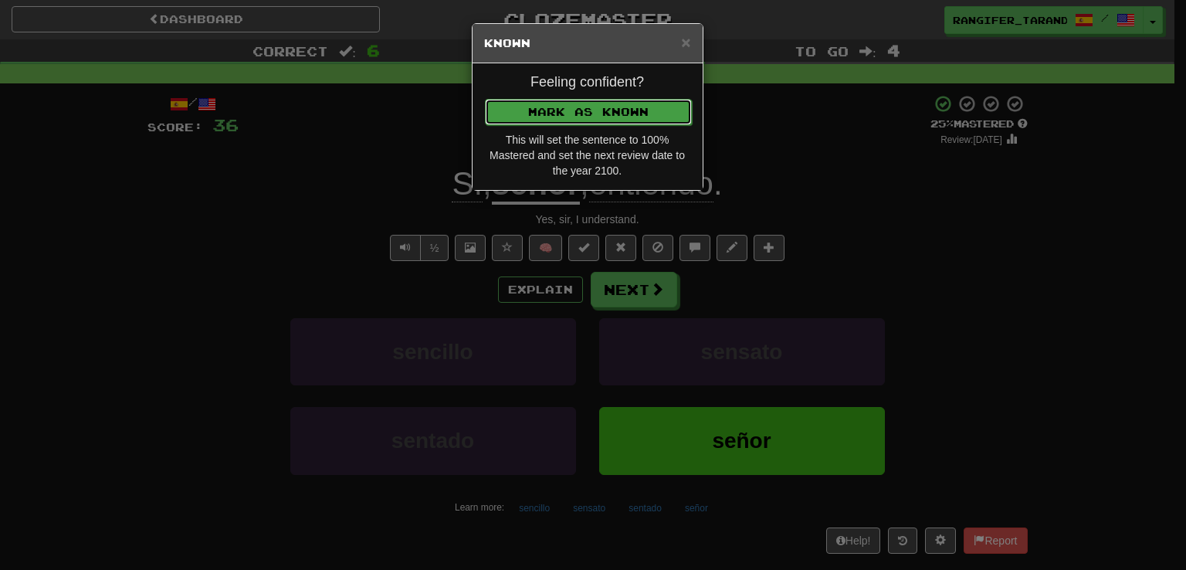
click at [559, 112] on button "Mark as Known" at bounding box center [588, 112] width 207 height 26
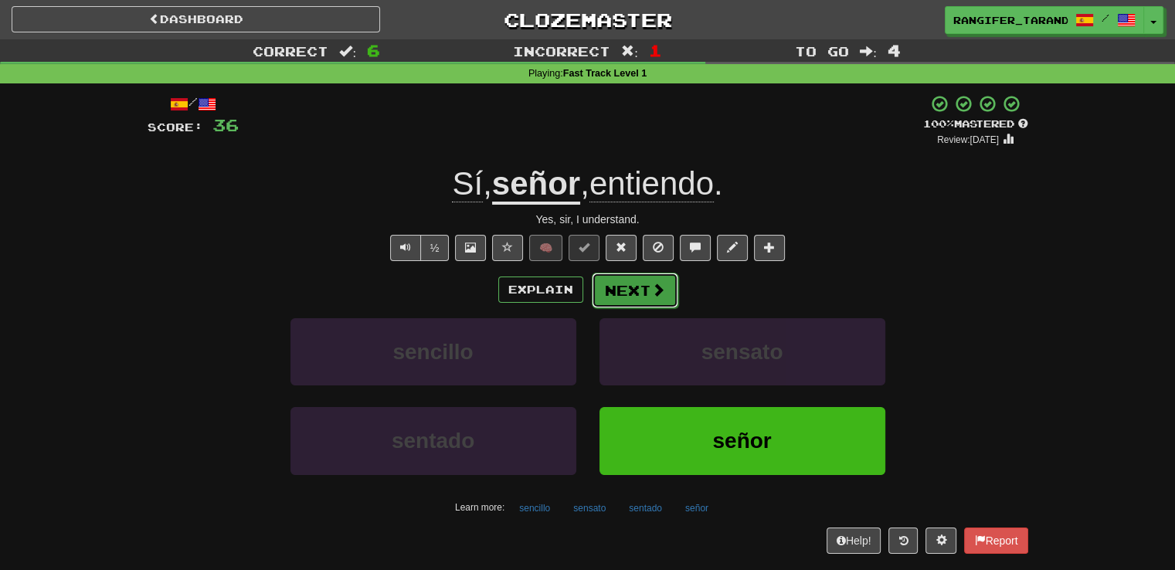
click at [660, 297] on button "Next" at bounding box center [635, 291] width 87 height 36
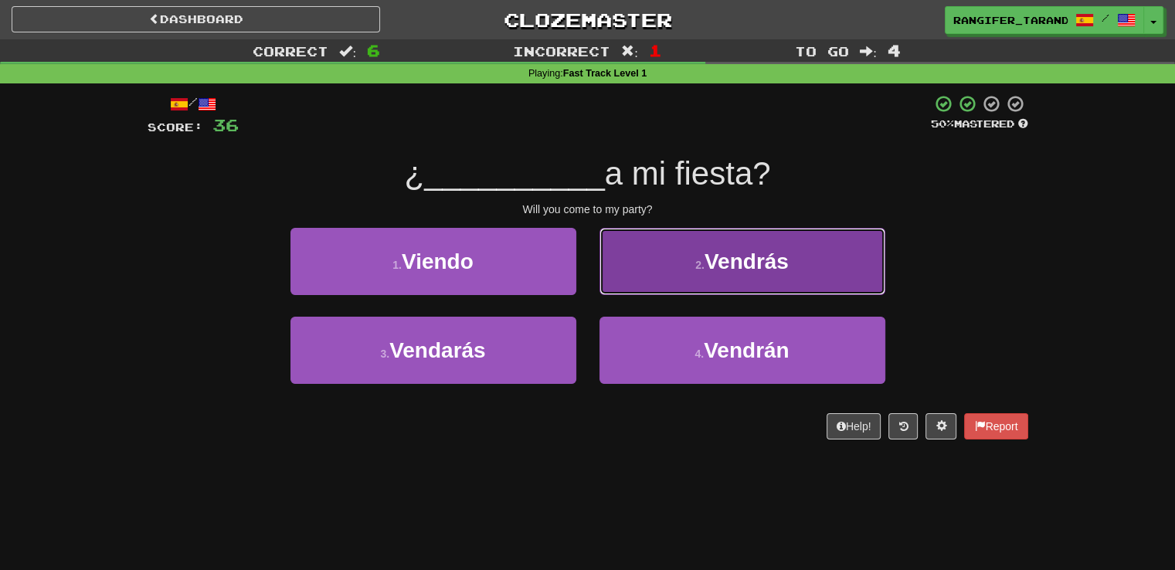
click at [654, 272] on button "2 . Vendrás" at bounding box center [742, 261] width 286 height 67
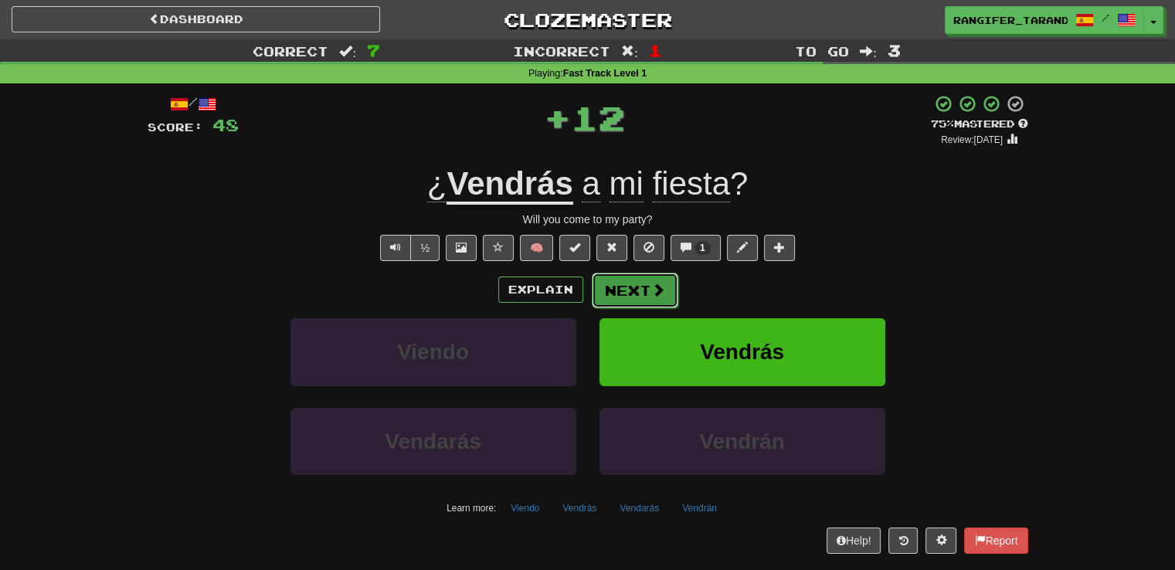
click at [651, 285] on span at bounding box center [658, 290] width 14 height 14
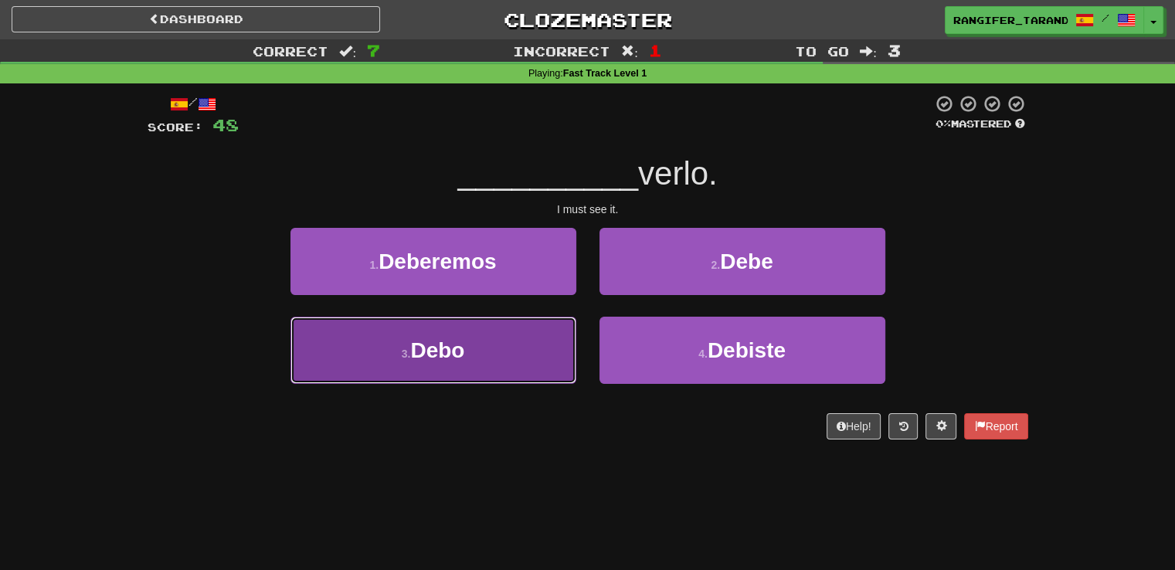
click at [554, 334] on button "3 . Debo" at bounding box center [433, 350] width 286 height 67
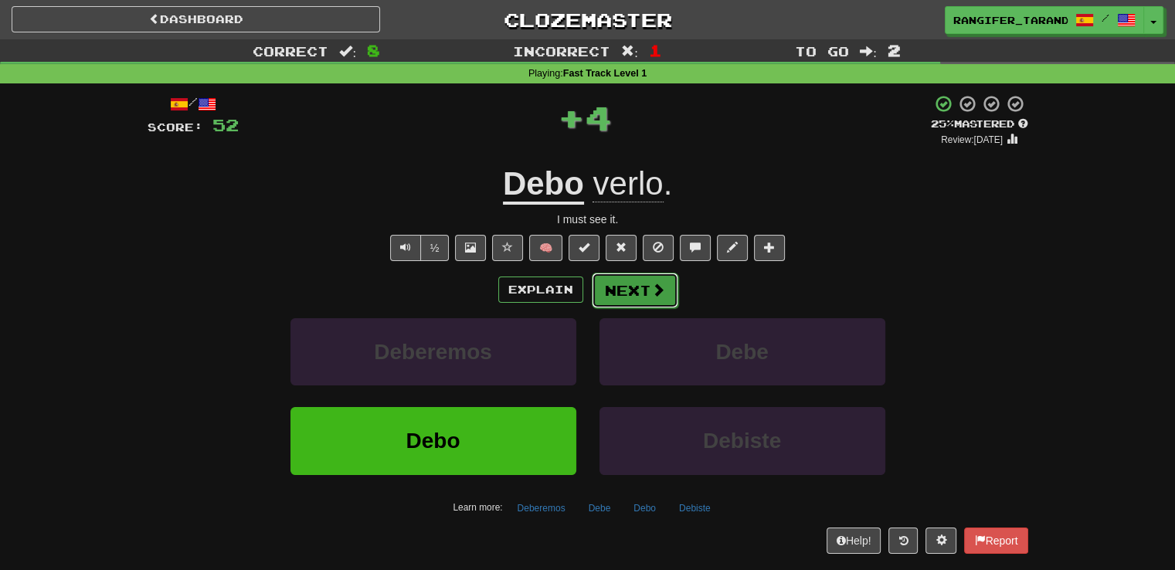
click at [631, 287] on button "Next" at bounding box center [635, 291] width 87 height 36
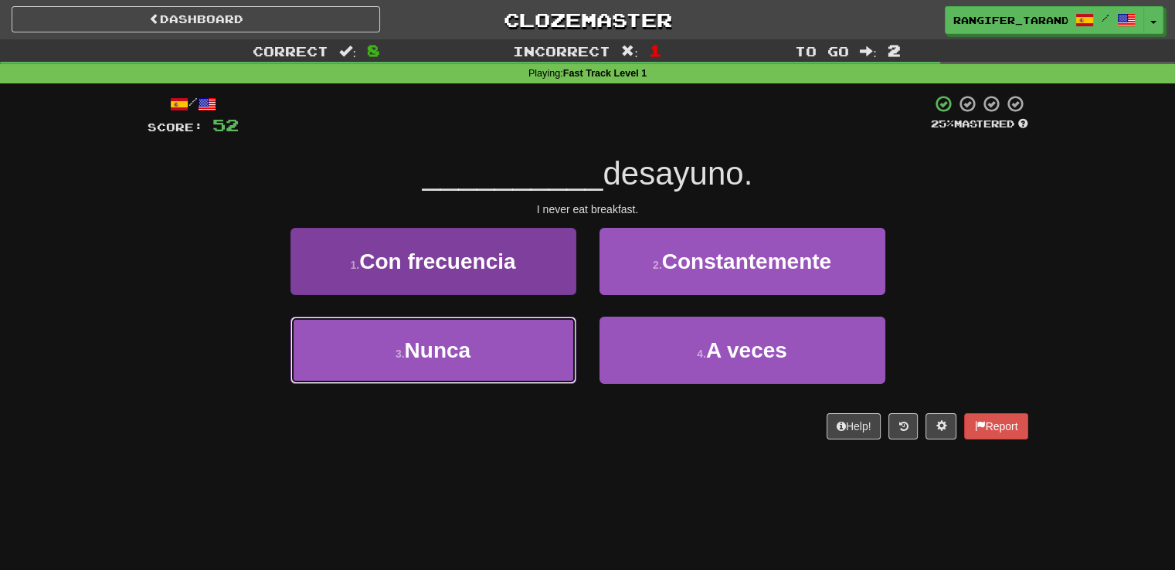
click at [552, 351] on button "3 . Nunca" at bounding box center [433, 350] width 286 height 67
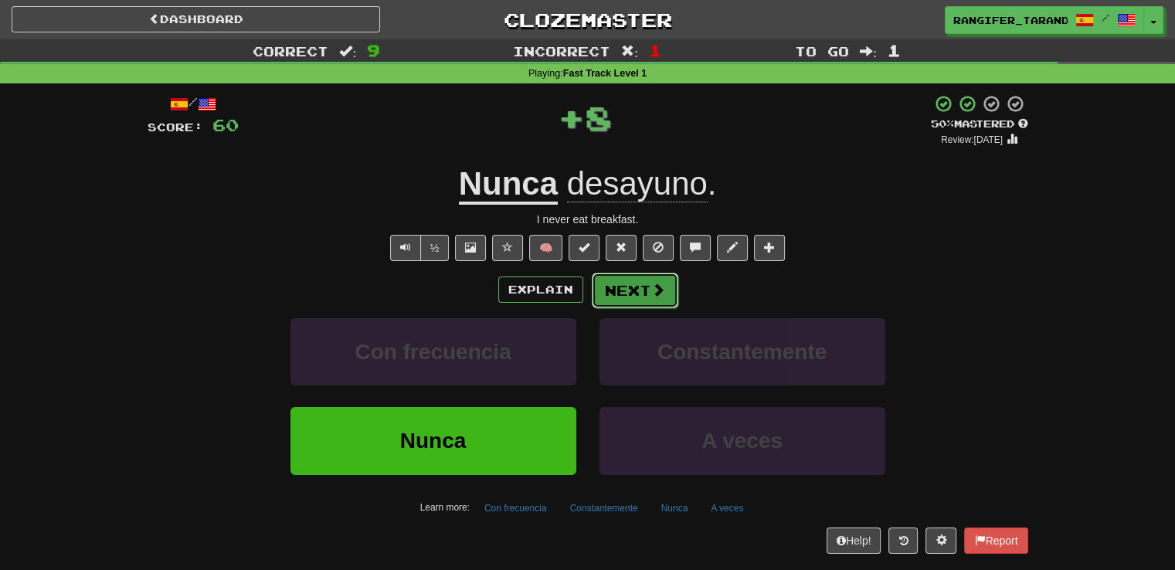
click at [651, 295] on span at bounding box center [658, 290] width 14 height 14
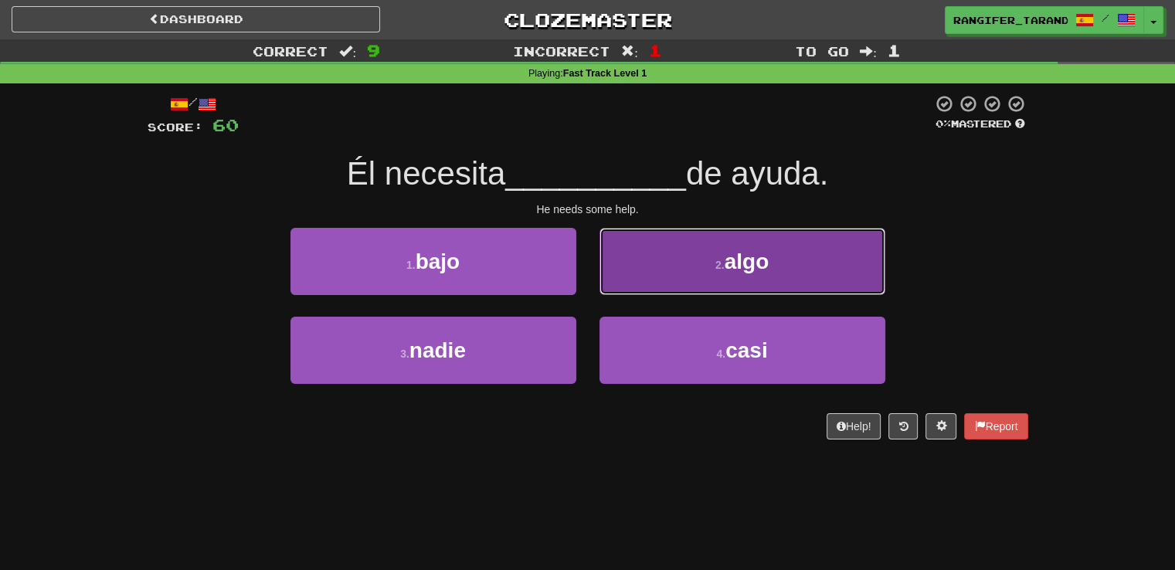
click at [646, 266] on button "2 . algo" at bounding box center [742, 261] width 286 height 67
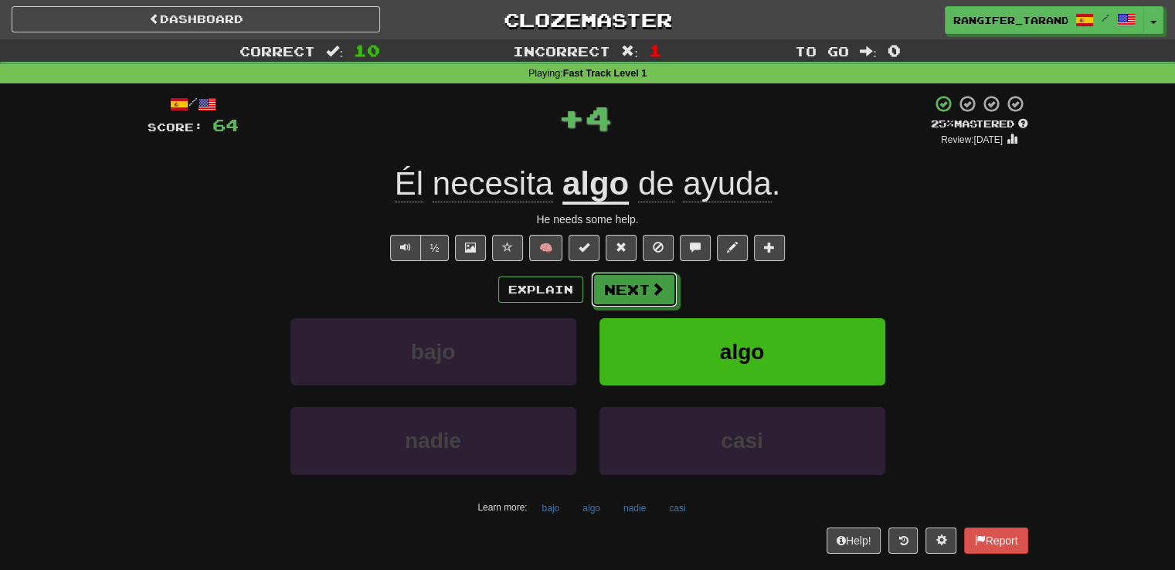
click at [631, 292] on button "Next" at bounding box center [634, 290] width 87 height 36
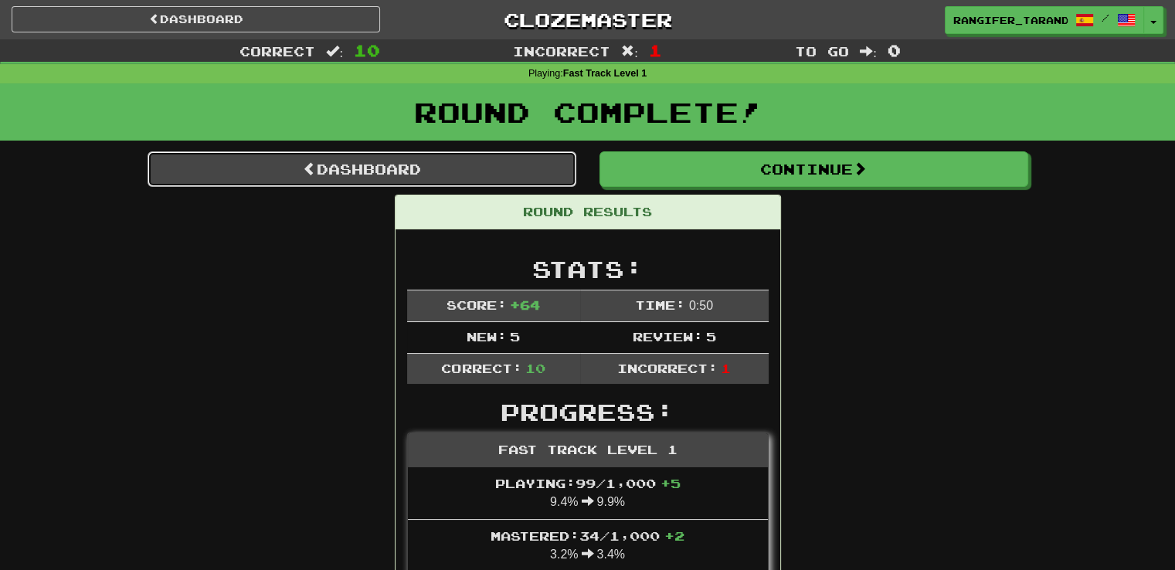
click at [473, 180] on link "Dashboard" at bounding box center [362, 169] width 429 height 36
